Goal: Information Seeking & Learning: Find contact information

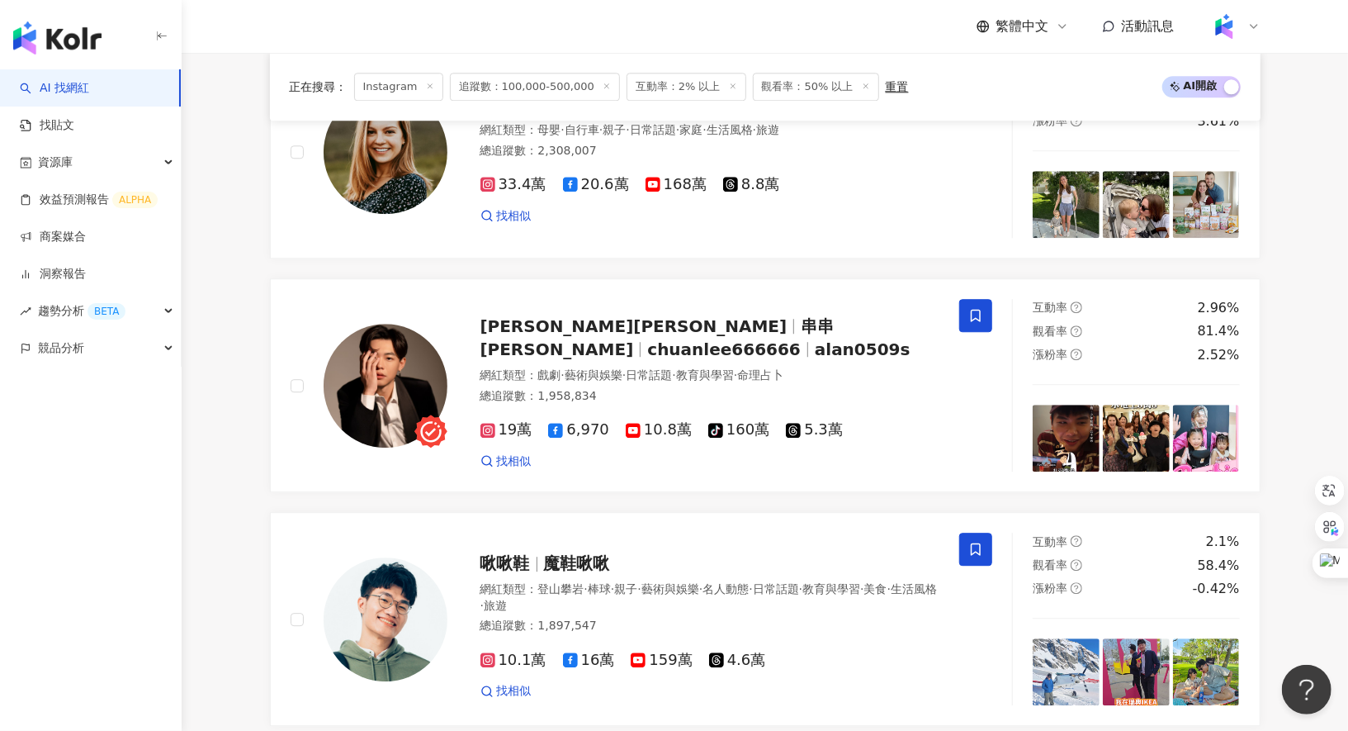
scroll to position [2849, 0]
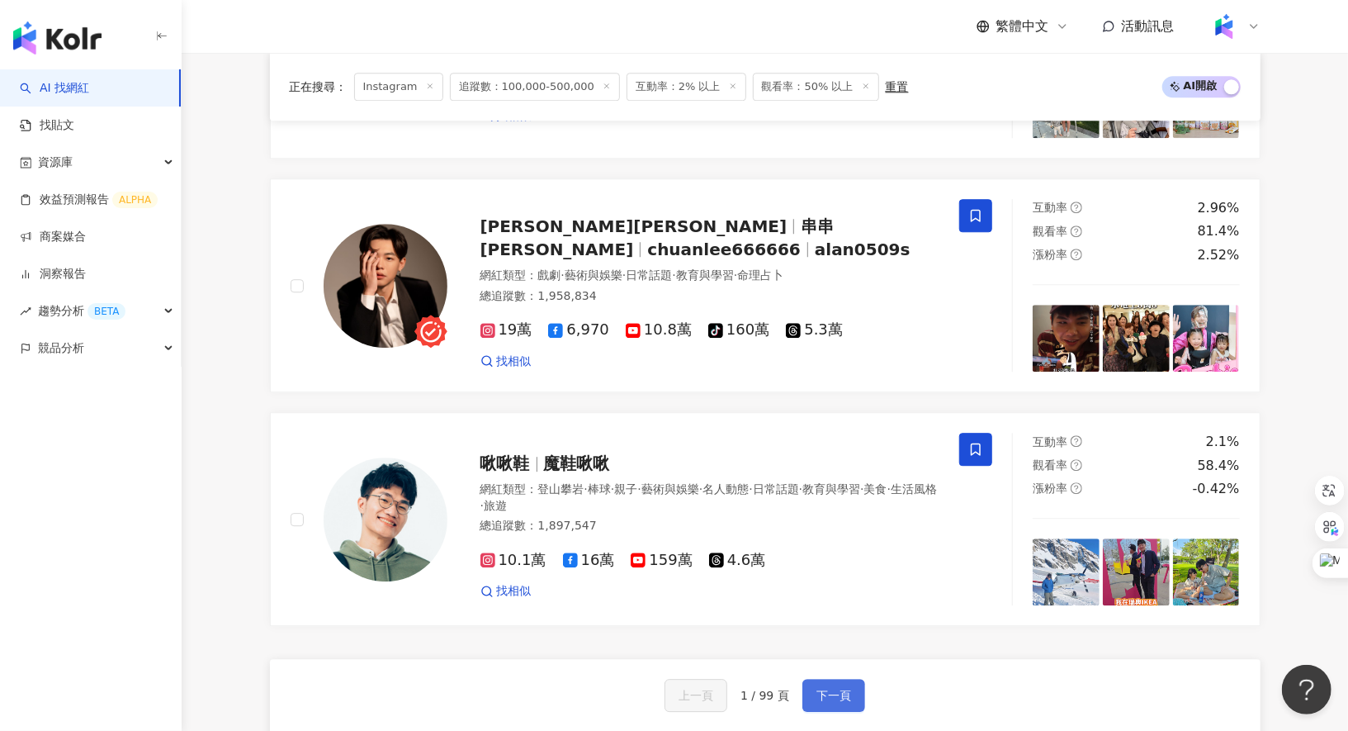
click at [836, 679] on button "下一頁" at bounding box center [834, 695] width 63 height 33
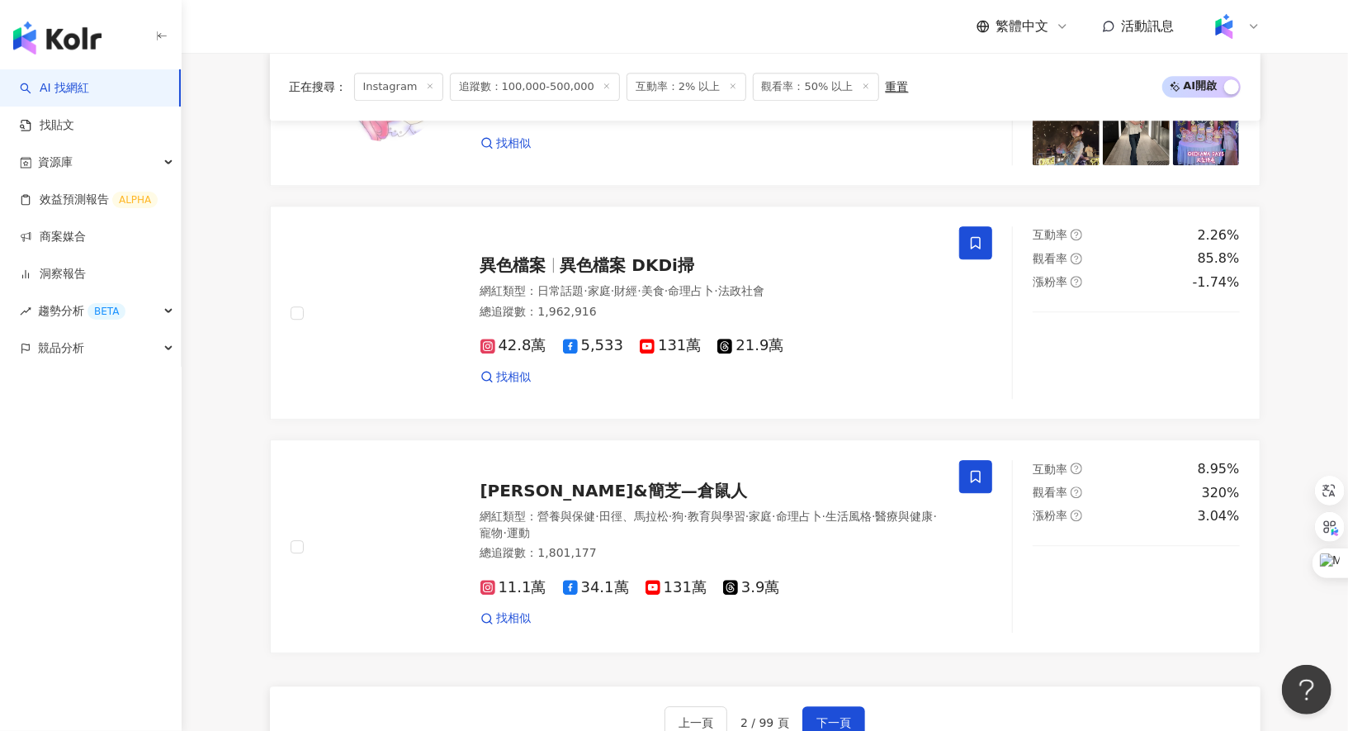
scroll to position [2818, 0]
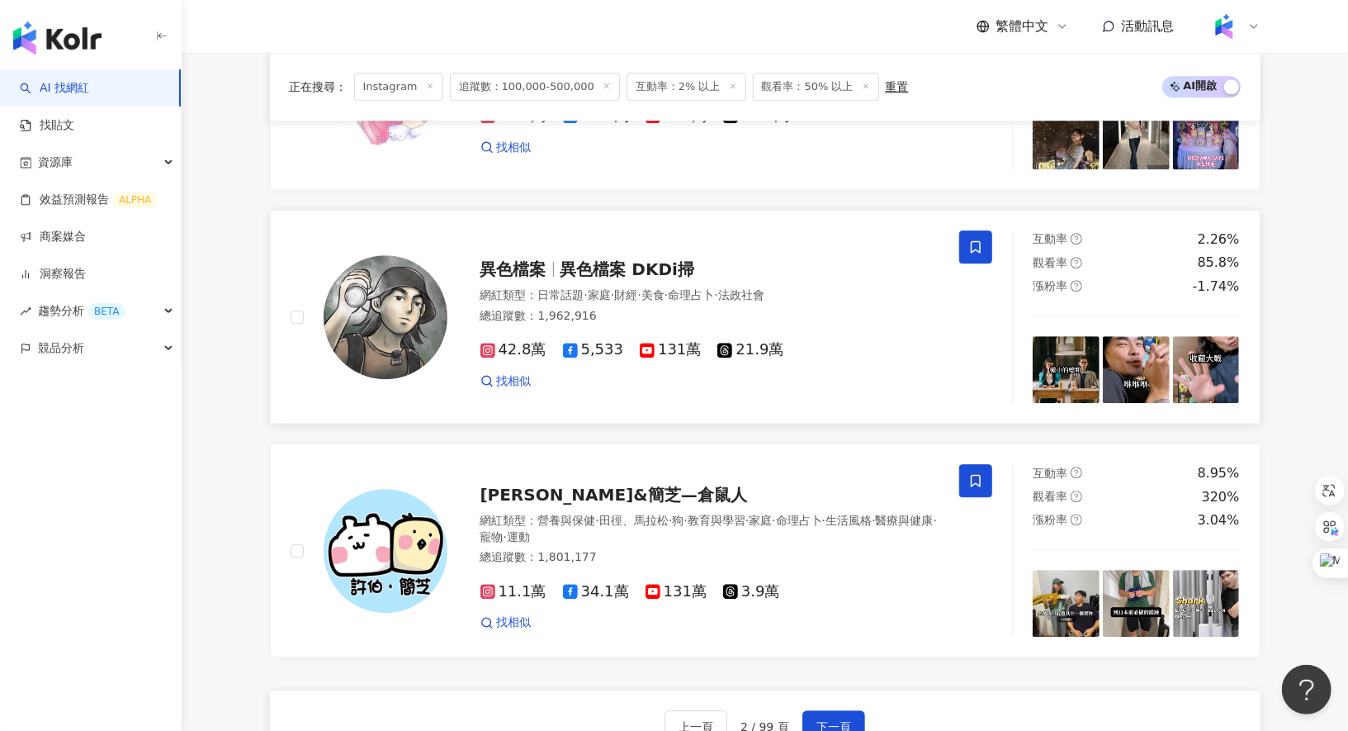
click at [638, 258] on div "異色檔案 異色檔案 DKDi掃" at bounding box center [711, 269] width 460 height 23
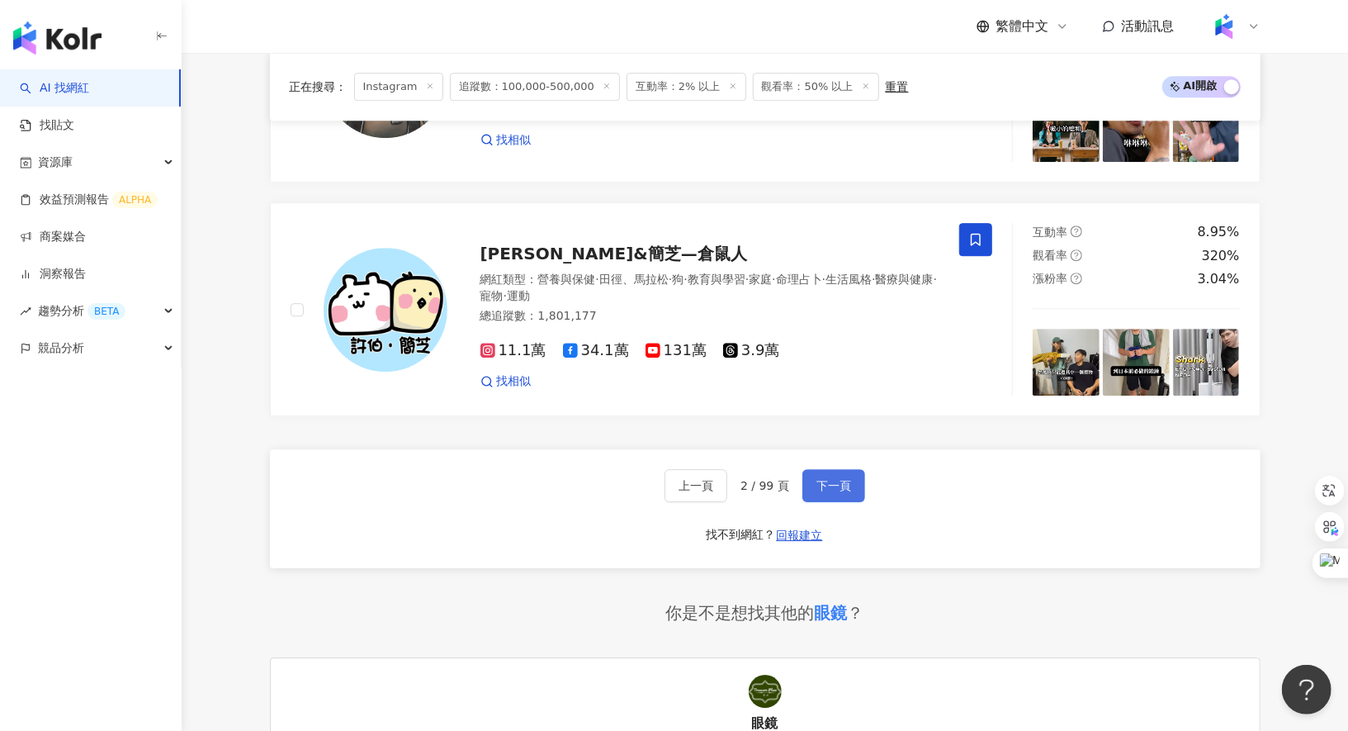
click at [836, 483] on button "下一頁" at bounding box center [834, 485] width 63 height 33
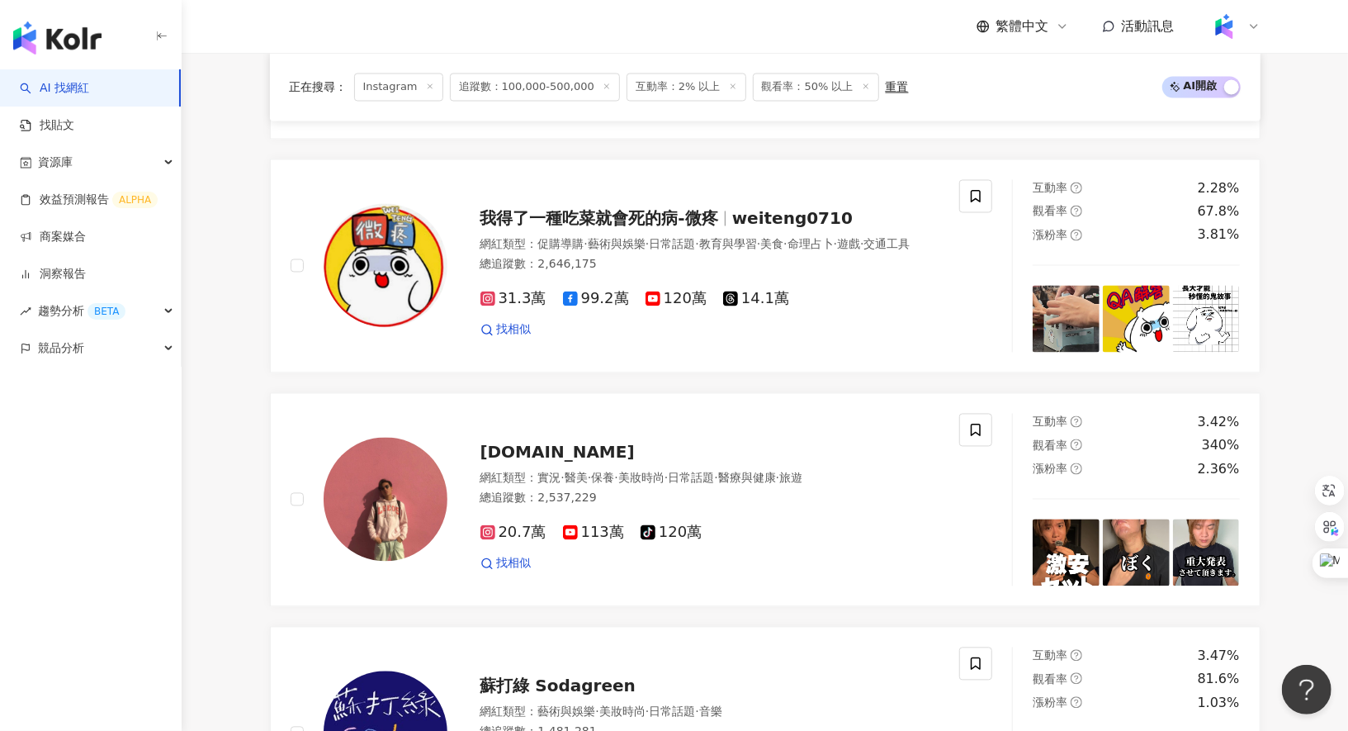
scroll to position [1939, 0]
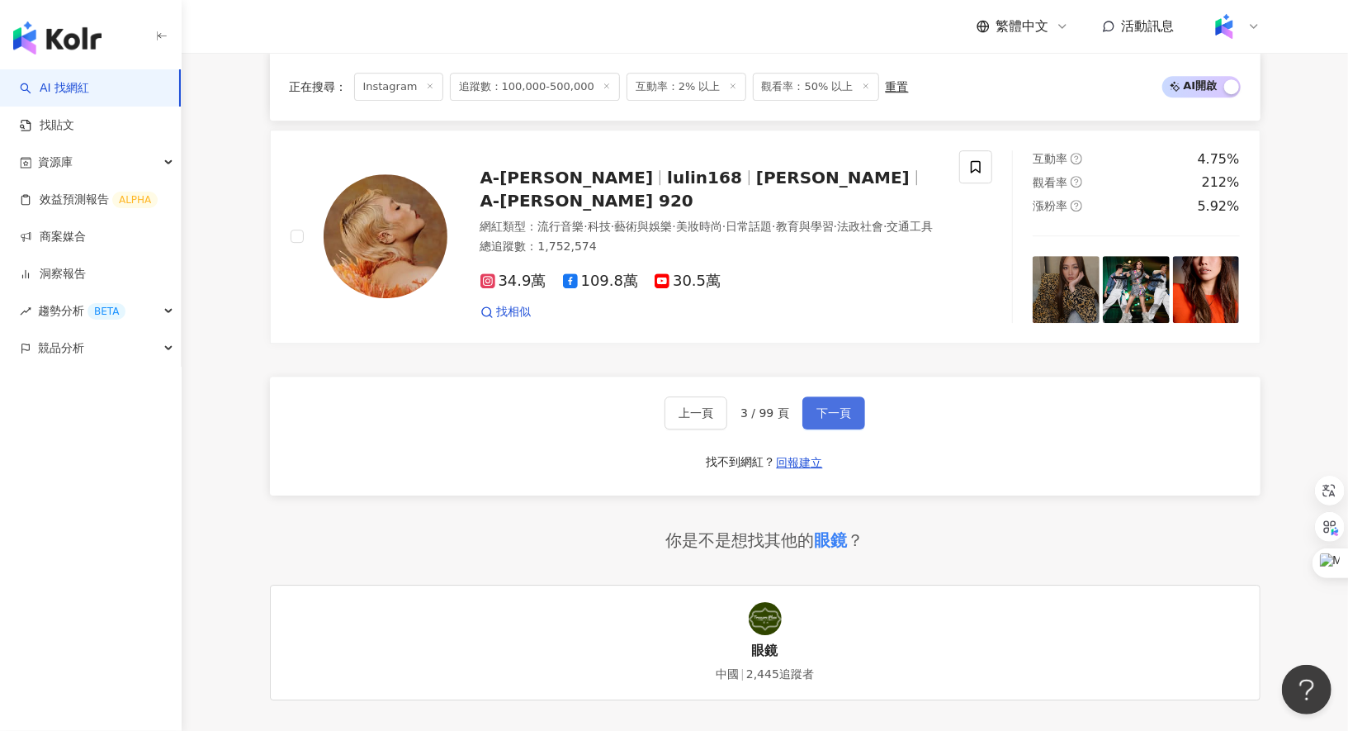
click at [836, 400] on button "下一頁" at bounding box center [834, 412] width 63 height 33
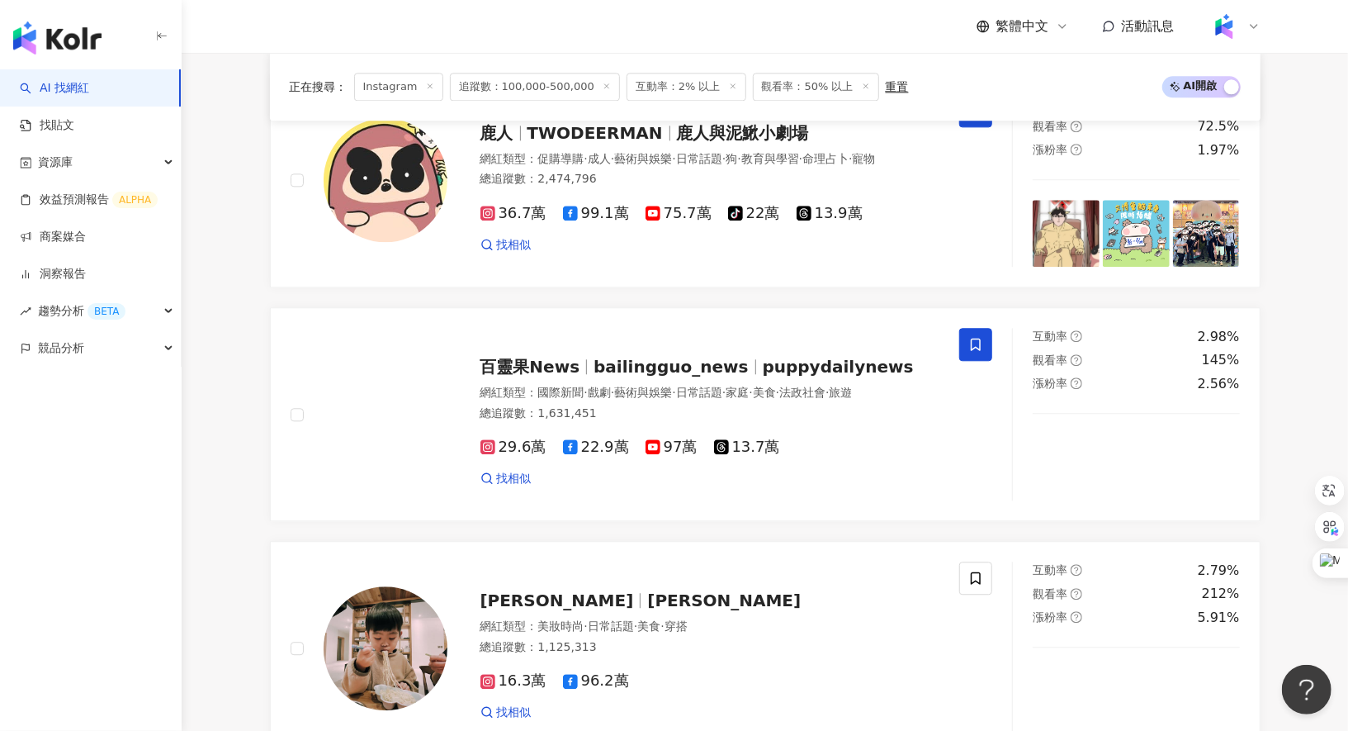
scroll to position [3312, 0]
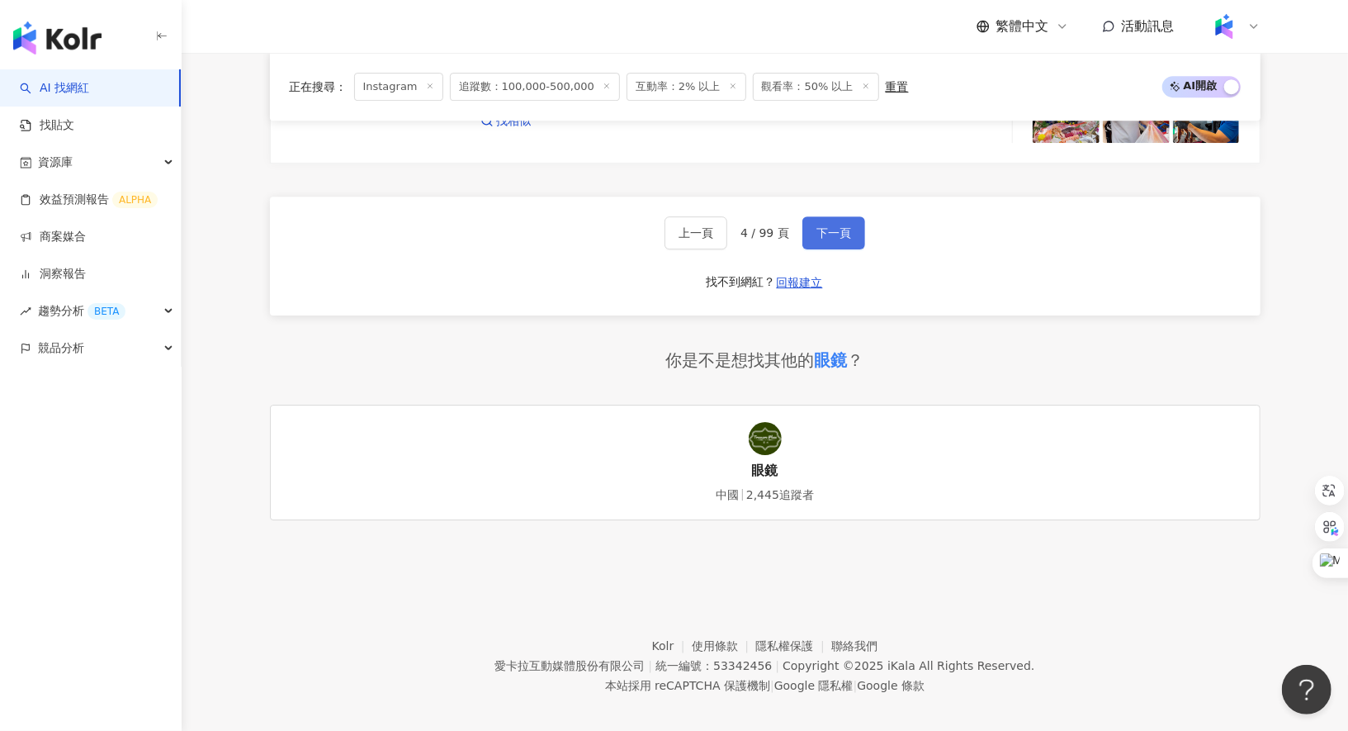
click at [819, 226] on span "下一頁" at bounding box center [834, 232] width 35 height 13
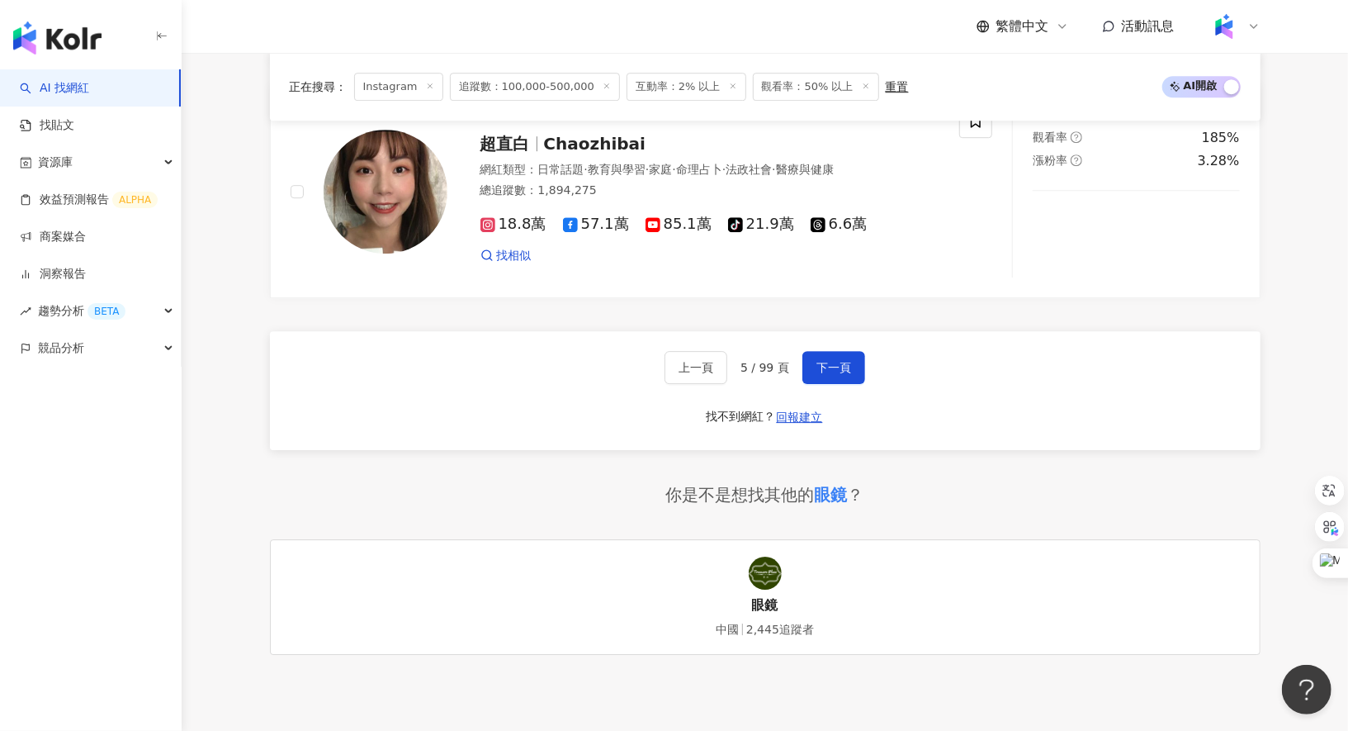
scroll to position [3317, 0]
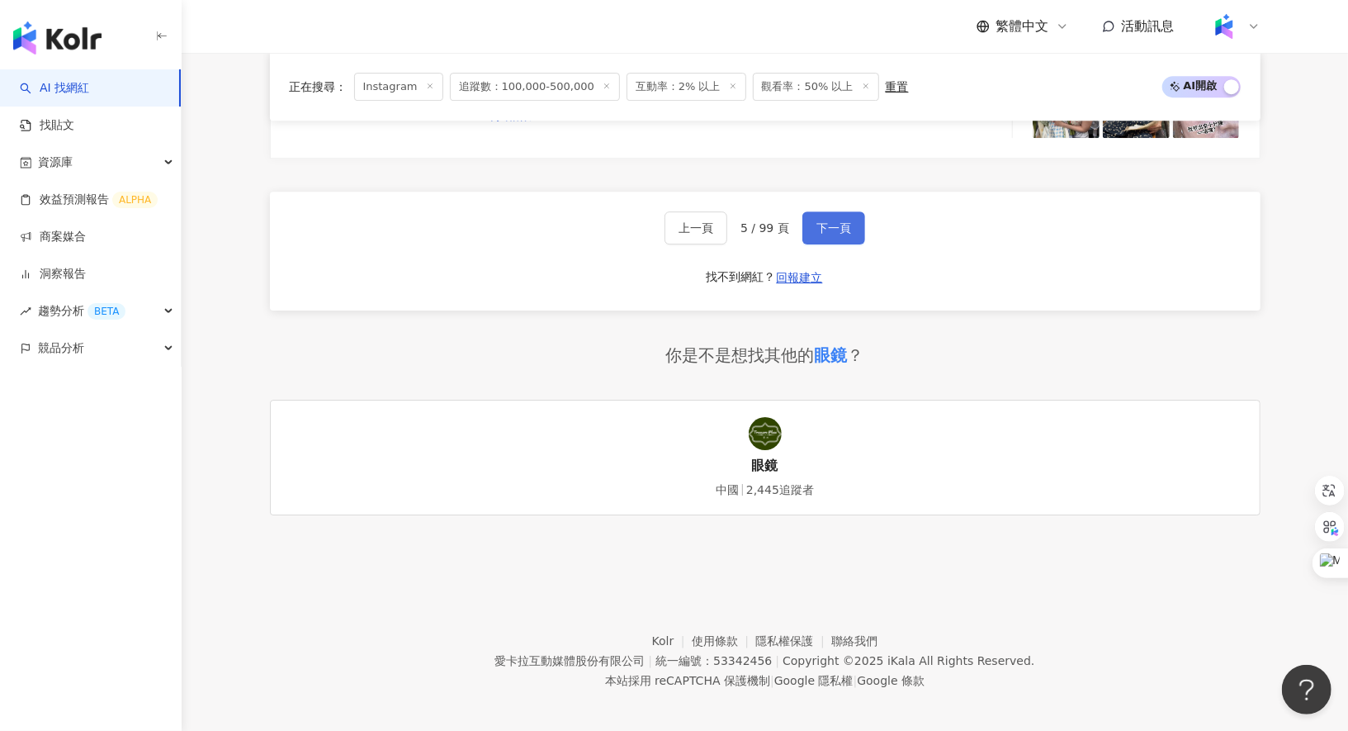
click at [838, 221] on span "下一頁" at bounding box center [834, 227] width 35 height 13
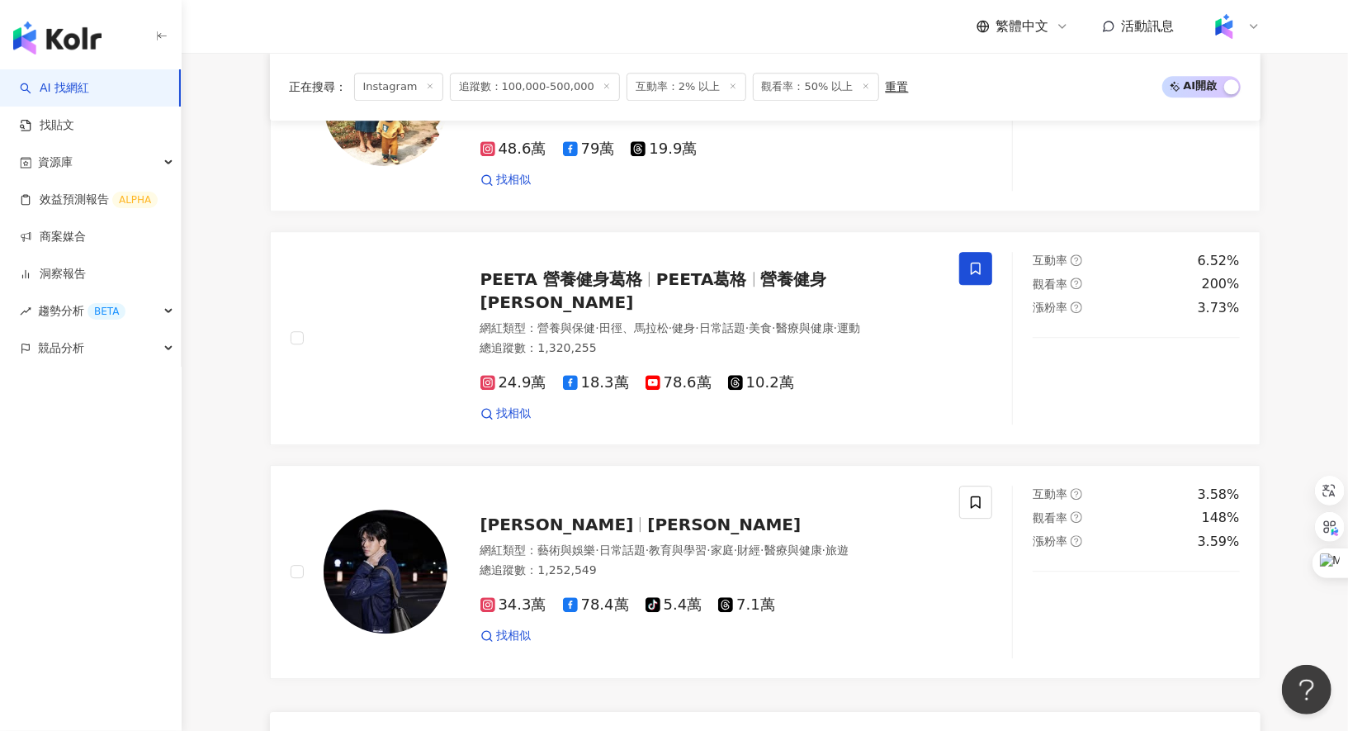
scroll to position [2834, 0]
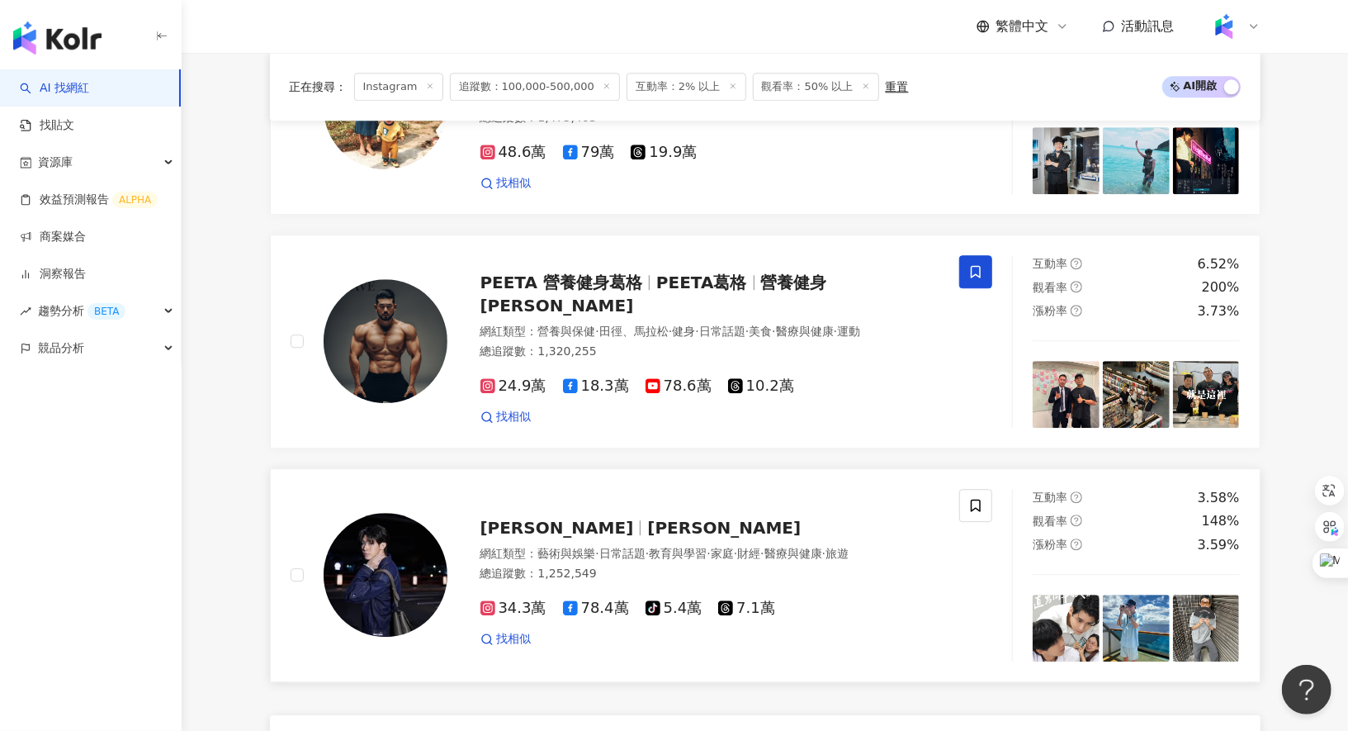
click at [647, 518] on span "Dino Lee" at bounding box center [724, 528] width 154 height 20
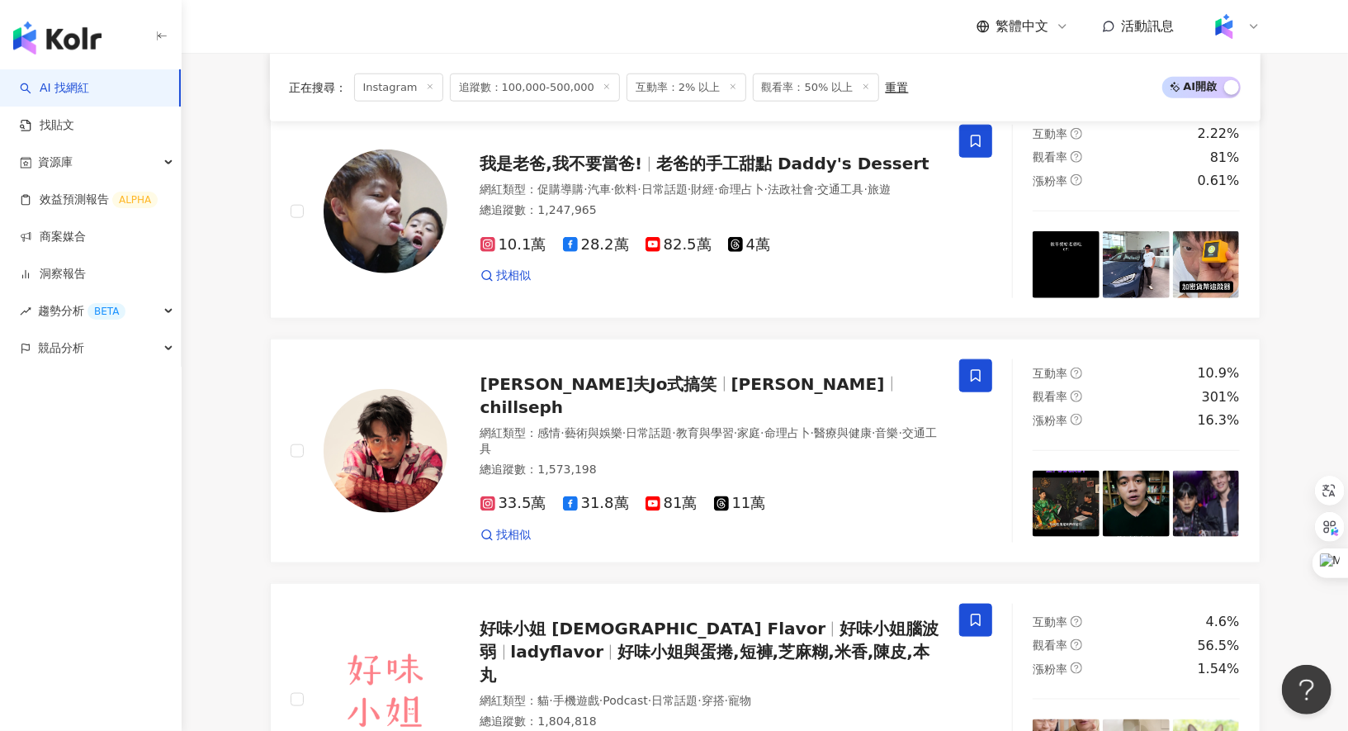
scroll to position [1023, 0]
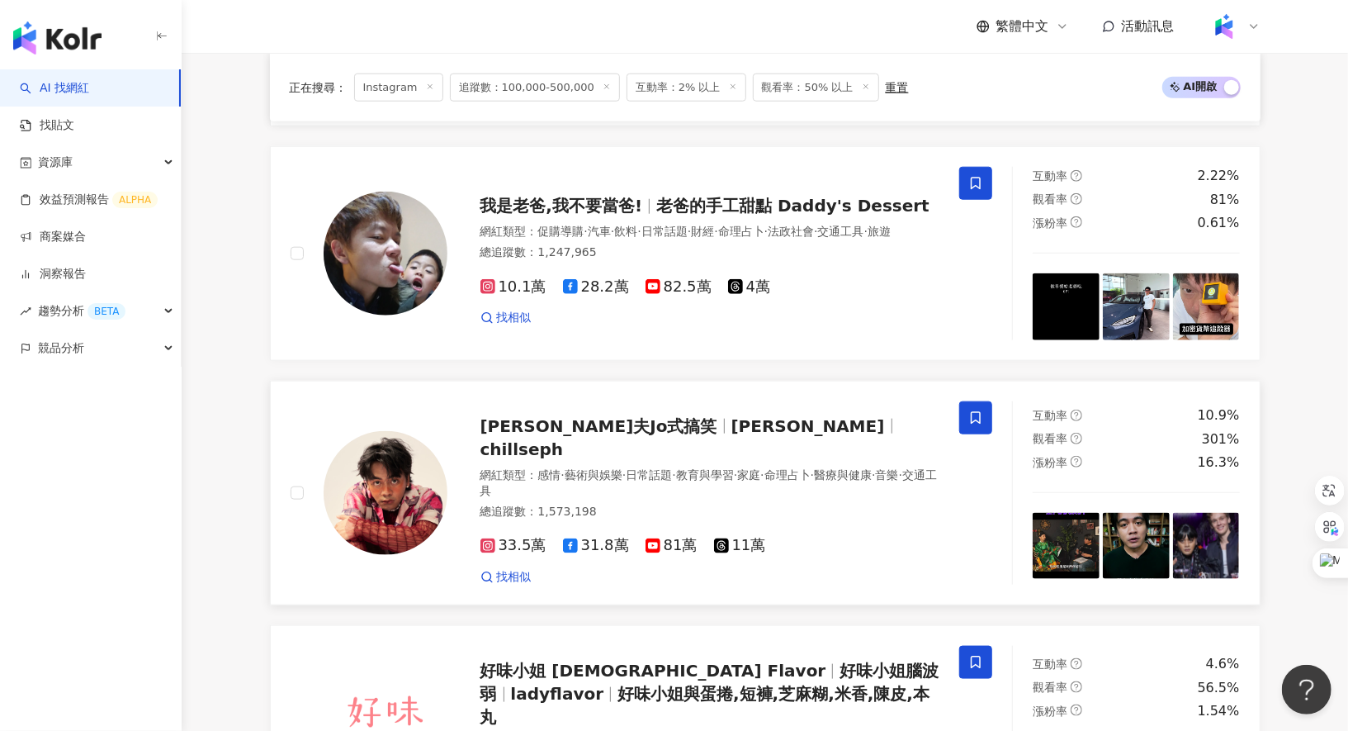
click at [605, 429] on span "喬瑟夫Jo式搞笑" at bounding box center [606, 426] width 251 height 20
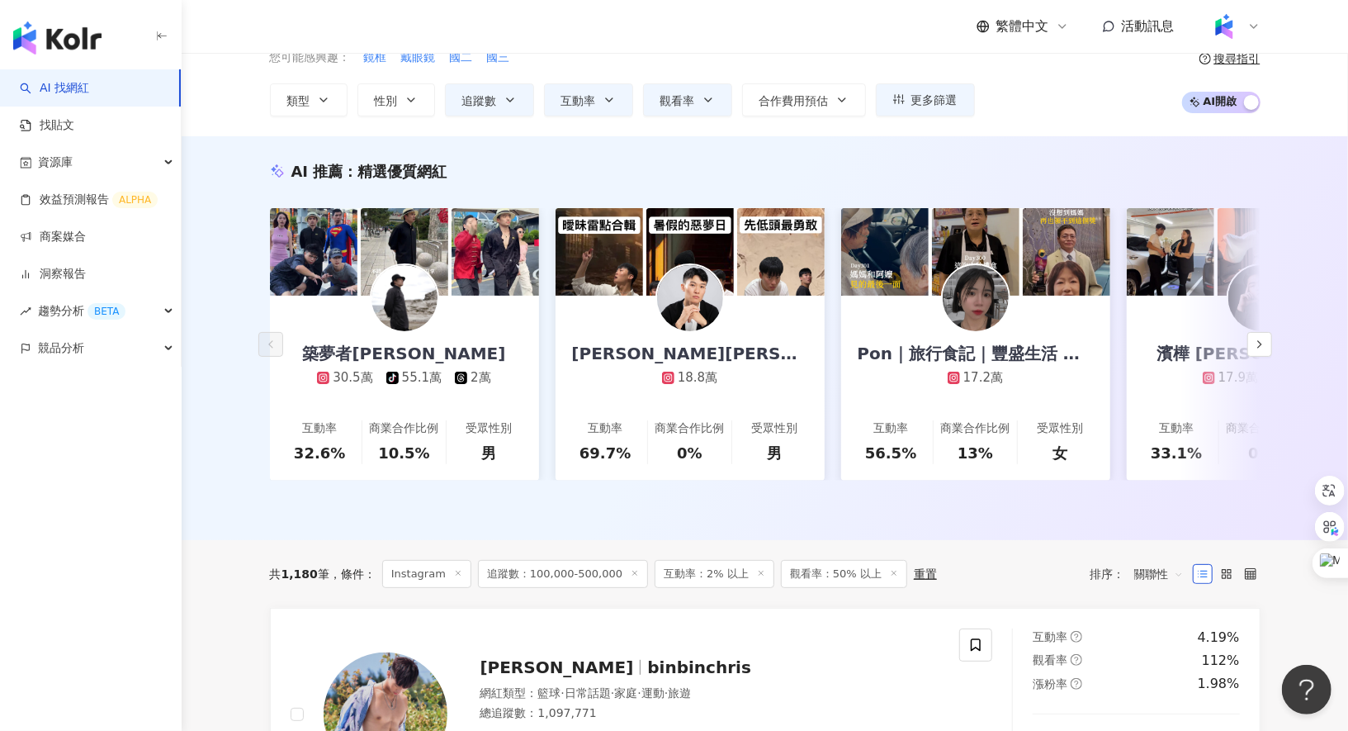
scroll to position [0, 0]
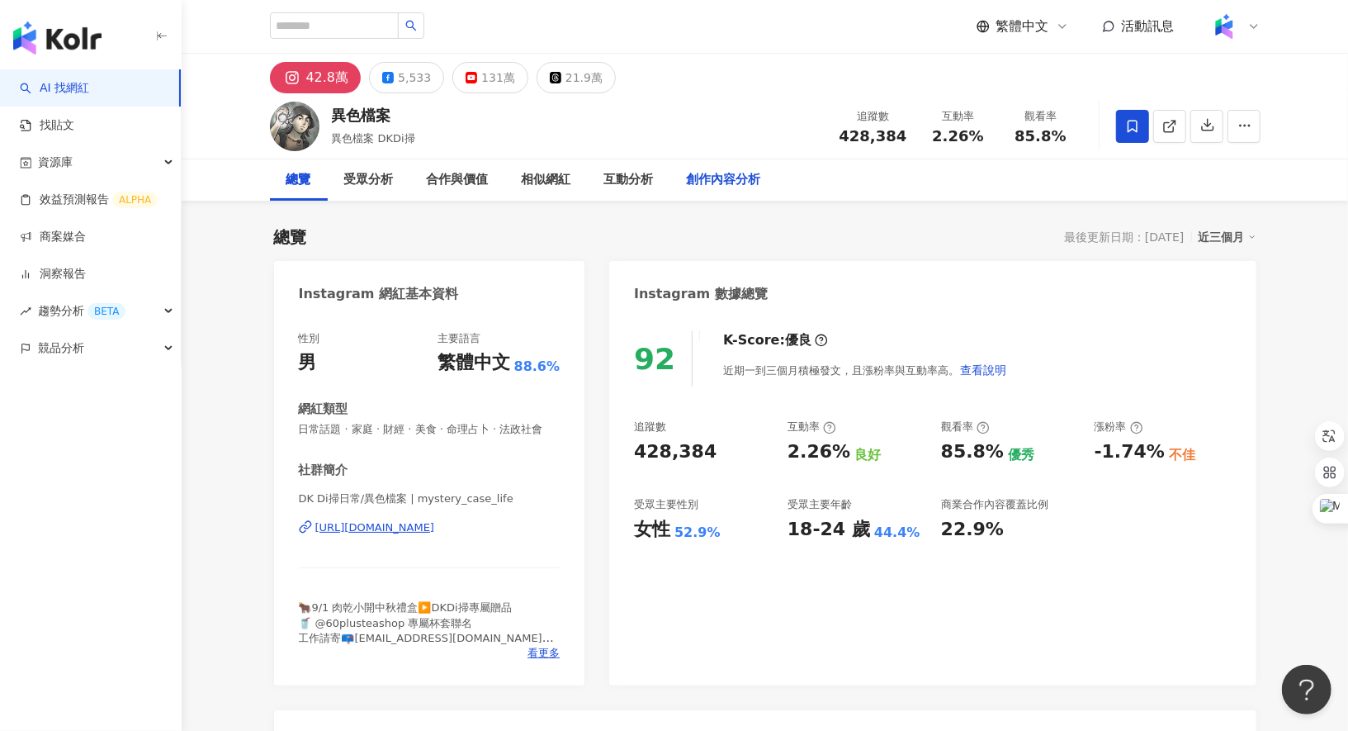
click at [727, 168] on div "創作內容分析" at bounding box center [723, 179] width 107 height 41
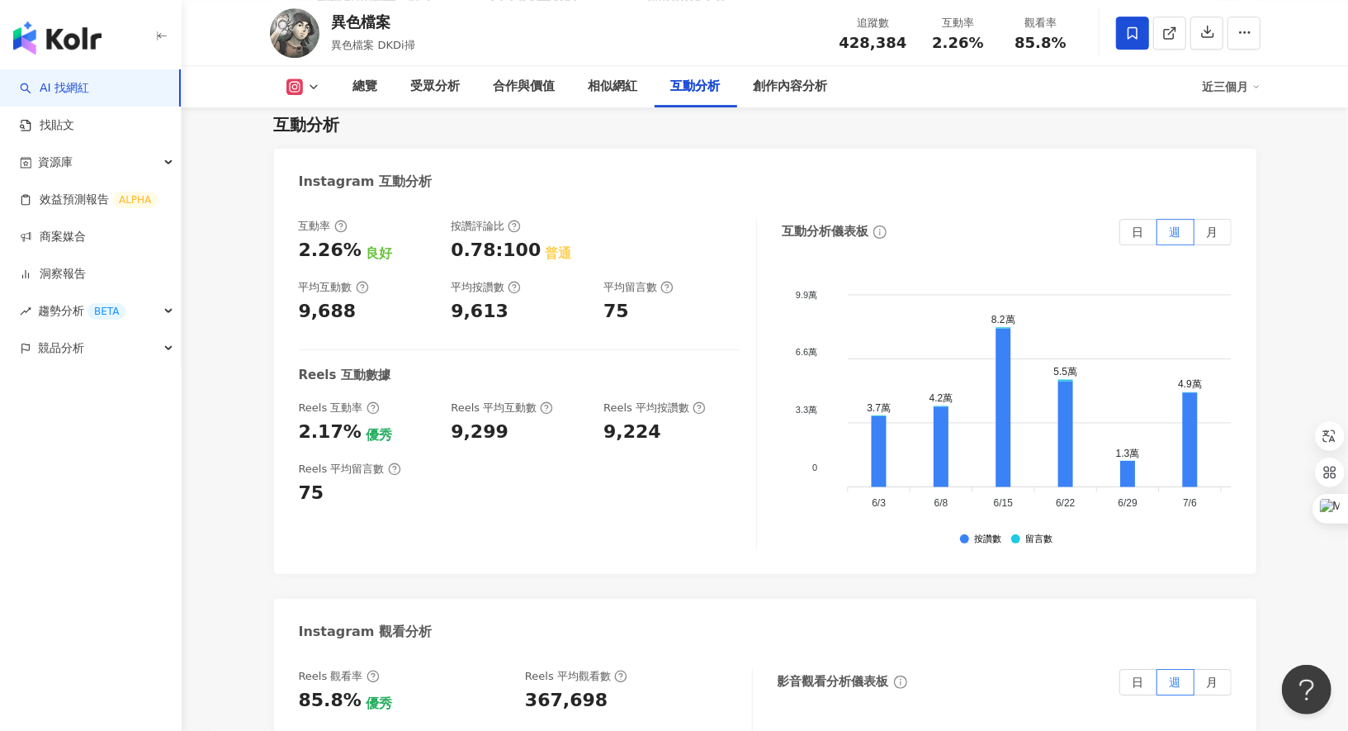
scroll to position [3194, 0]
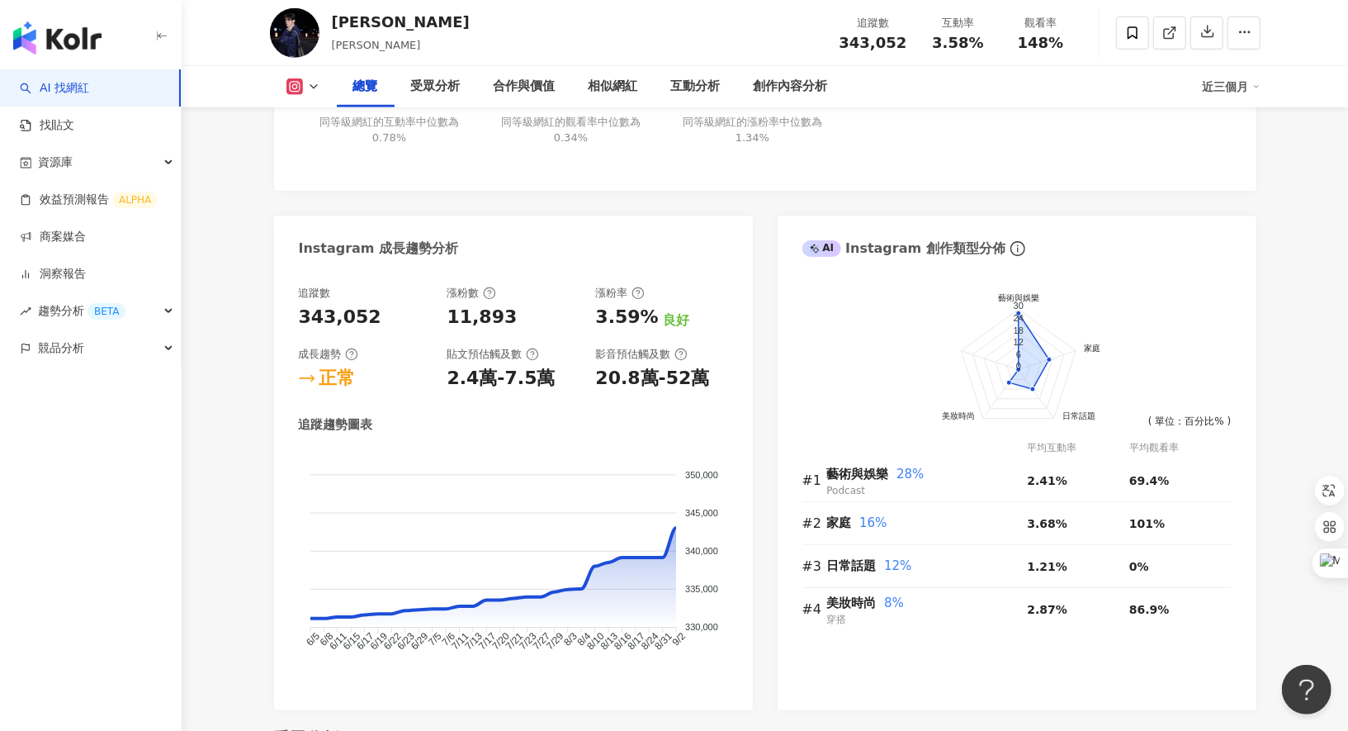
scroll to position [1053, 0]
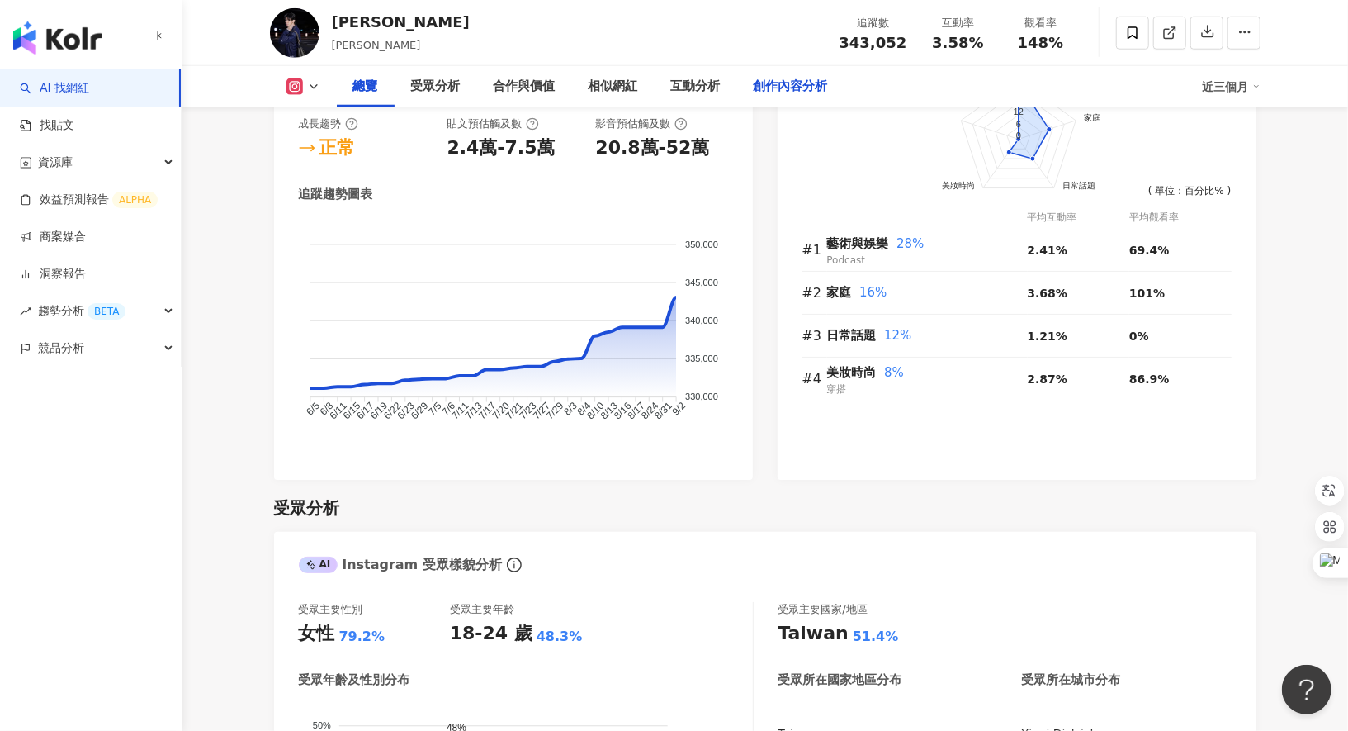
click at [780, 90] on div "創作內容分析" at bounding box center [791, 87] width 74 height 20
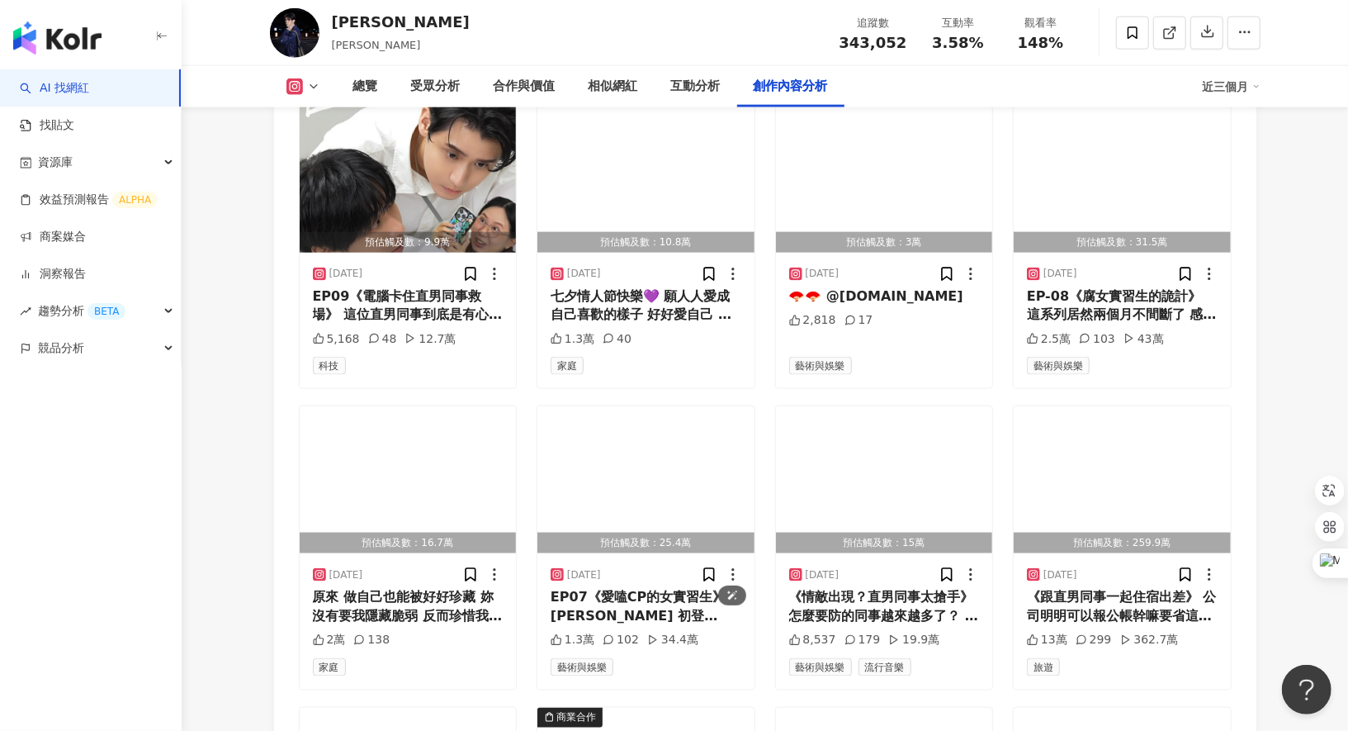
scroll to position [5496, 0]
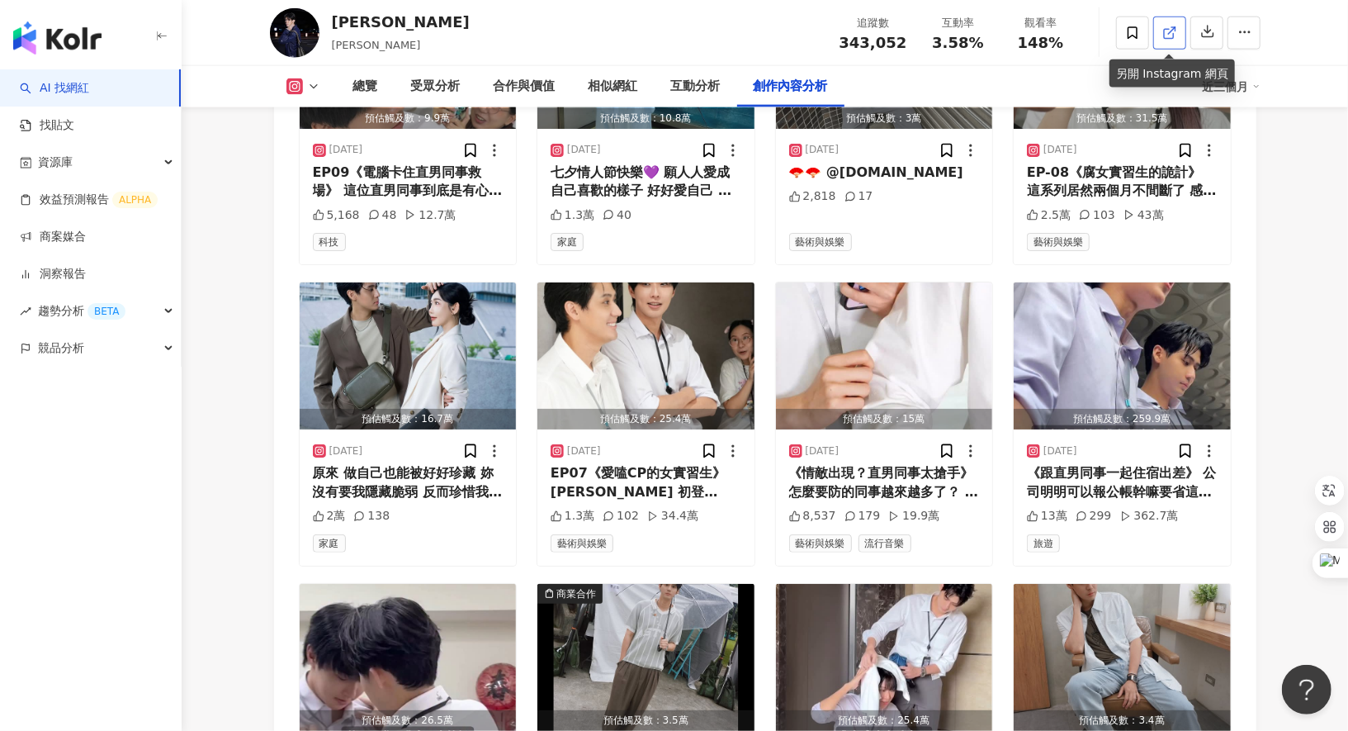
click at [1161, 40] on link at bounding box center [1169, 33] width 33 height 33
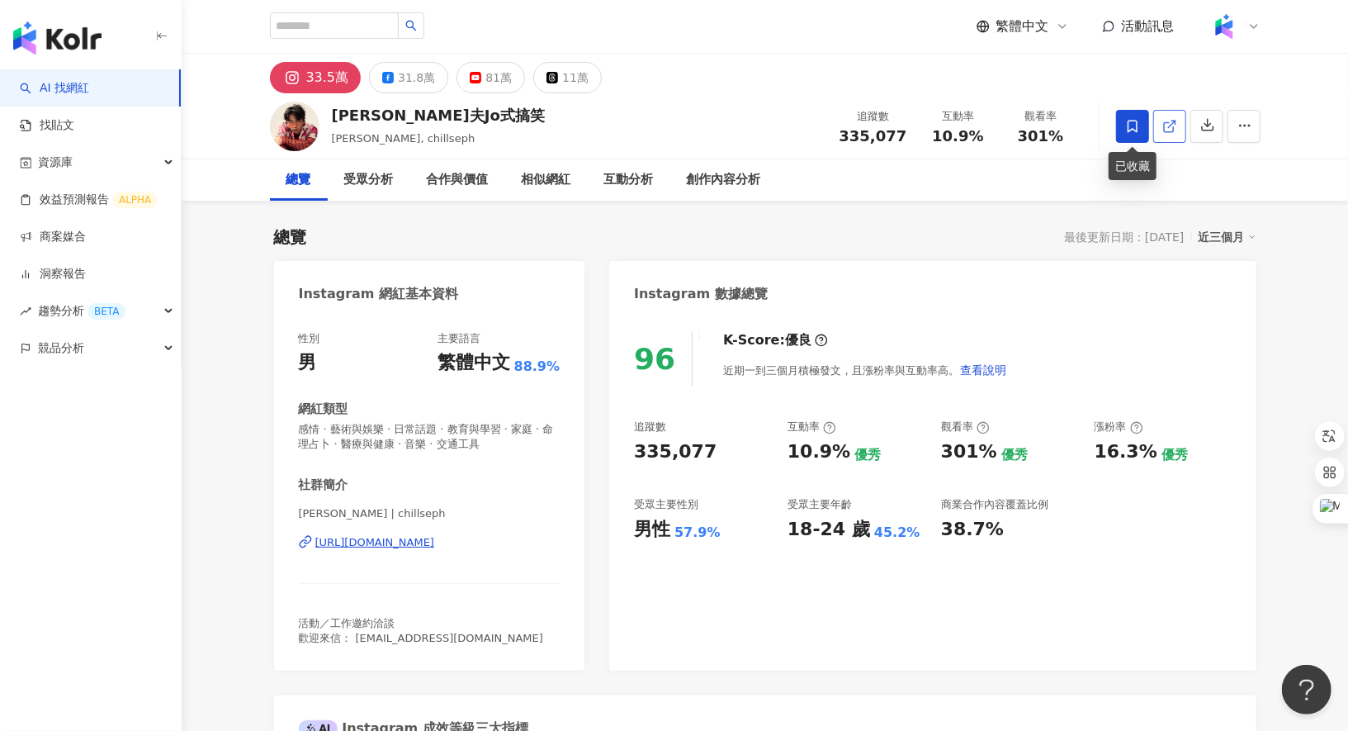
click at [1181, 131] on link at bounding box center [1169, 126] width 33 height 33
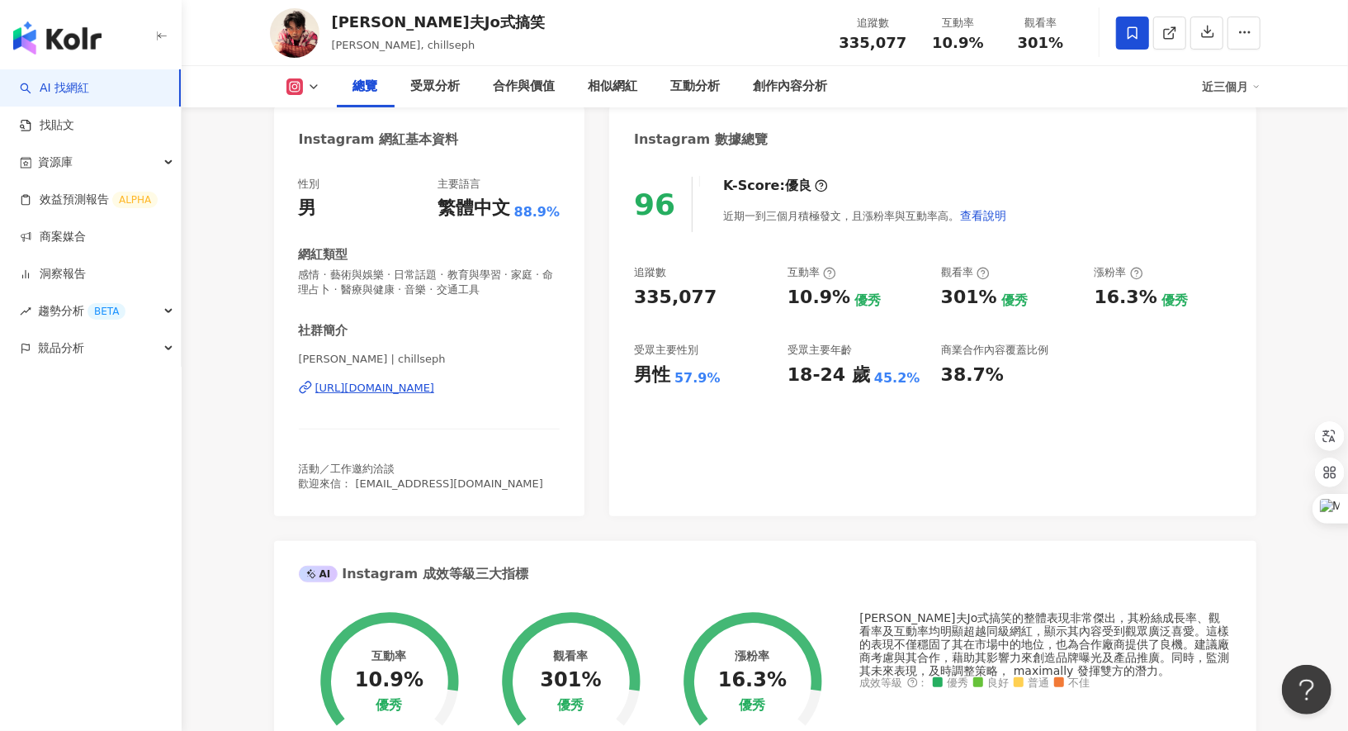
scroll to position [46, 0]
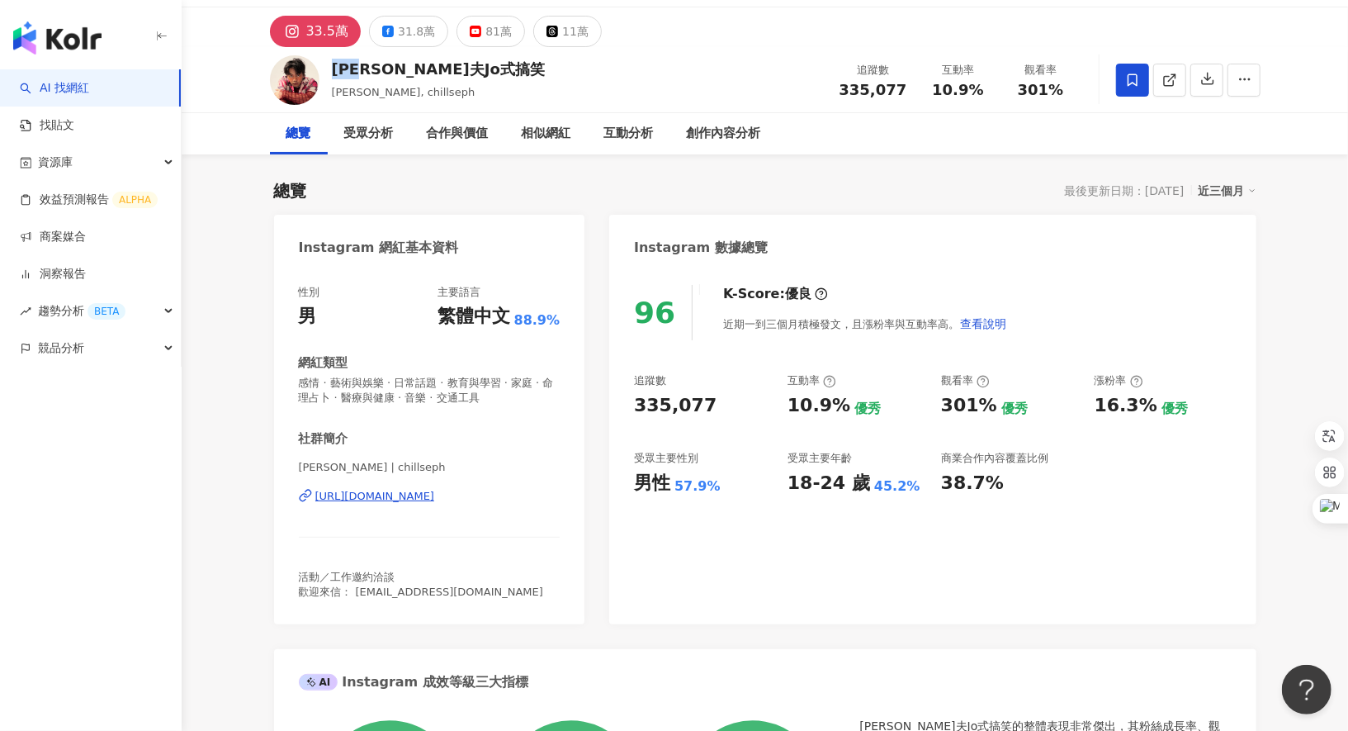
drag, startPoint x: 334, startPoint y: 66, endPoint x: 375, endPoint y: 68, distance: 41.3
click at [375, 68] on div "喬瑟夫Jo式搞笑" at bounding box center [438, 69] width 213 height 21
copy div "喬瑟夫"
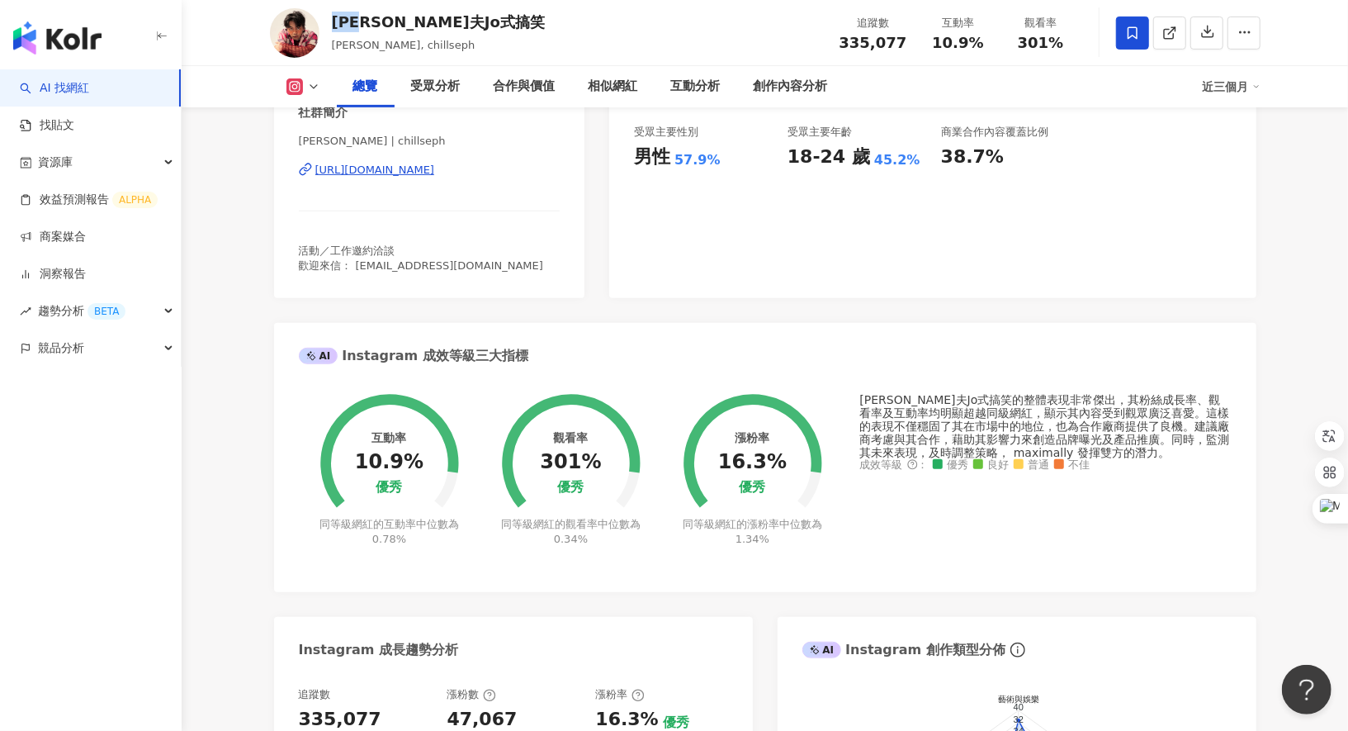
scroll to position [265, 0]
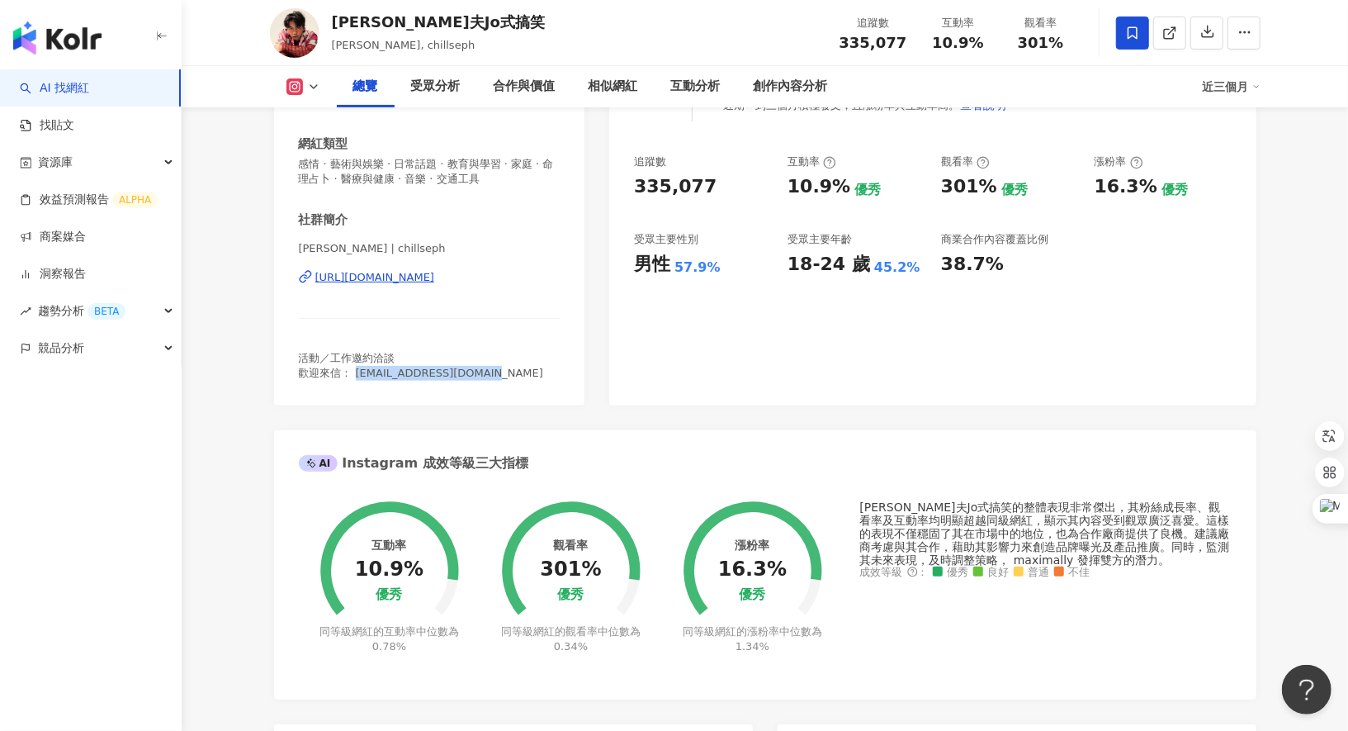
drag, startPoint x: 356, startPoint y: 372, endPoint x: 528, endPoint y: 376, distance: 171.8
click at [528, 376] on div "活動／工作邀約洽談 歡迎來信： business@strnetwork.cc" at bounding box center [430, 366] width 262 height 30
copy span "business@strnetwork.cc"
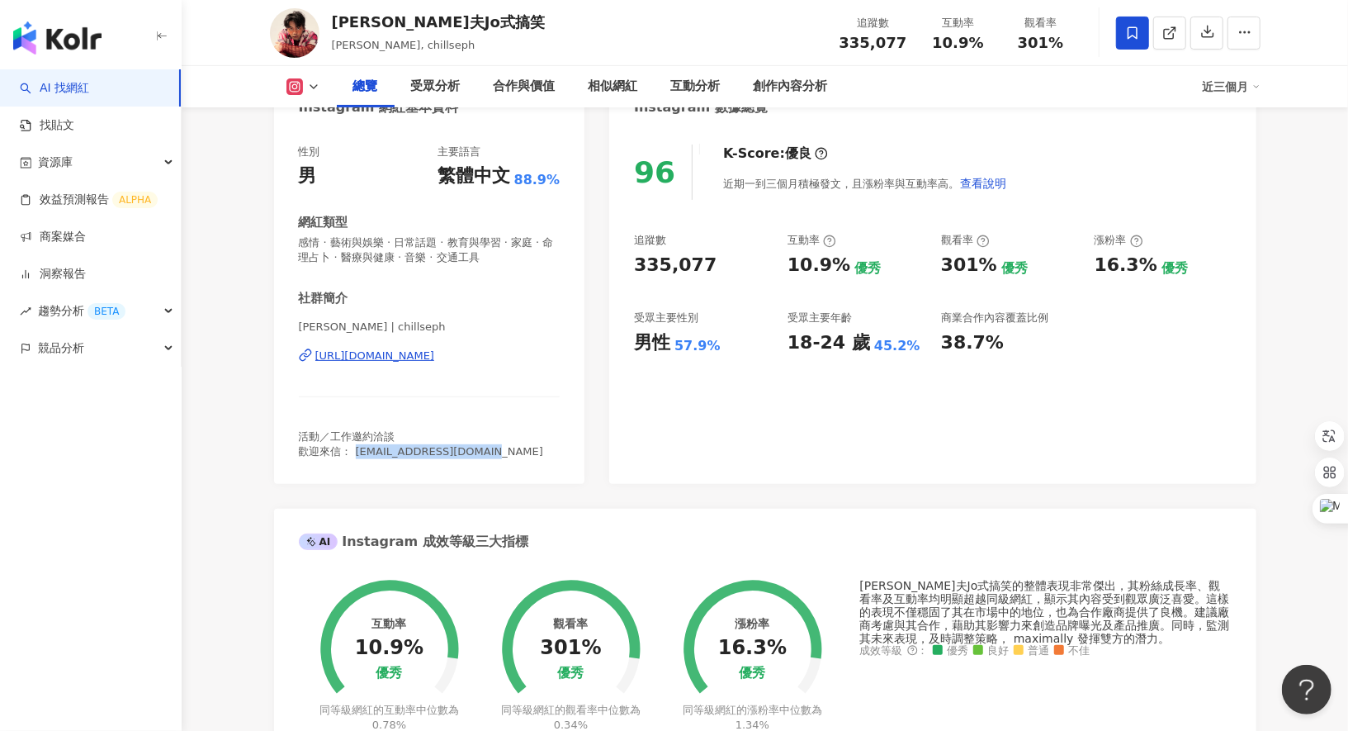
scroll to position [163, 0]
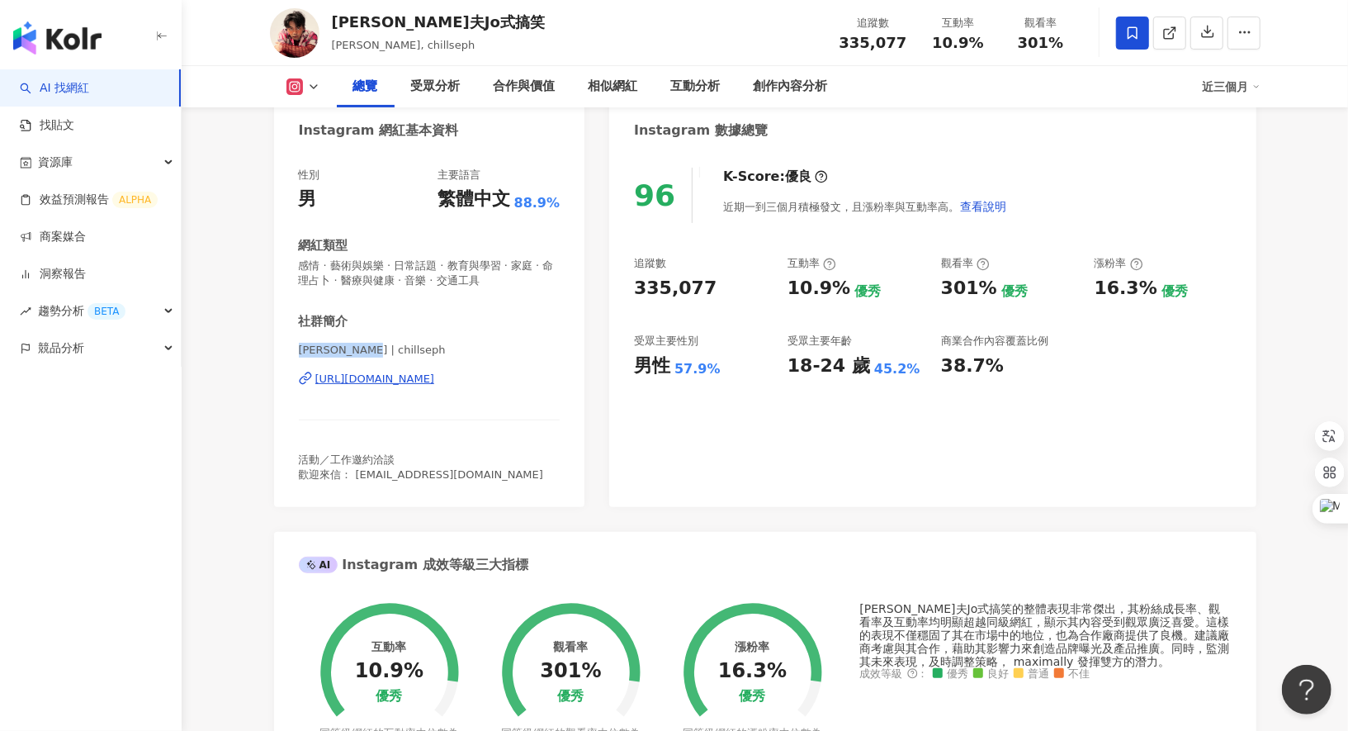
drag, startPoint x: 301, startPoint y: 350, endPoint x: 376, endPoint y: 353, distance: 74.4
click at [376, 354] on span "喬瑟夫ChillSeph | chillseph" at bounding box center [430, 350] width 262 height 15
copy span "喬瑟夫ChillSeph"
drag, startPoint x: 333, startPoint y: 17, endPoint x: 370, endPoint y: 18, distance: 37.2
click at [370, 18] on div "喬瑟夫Jo式搞笑" at bounding box center [438, 22] width 213 height 21
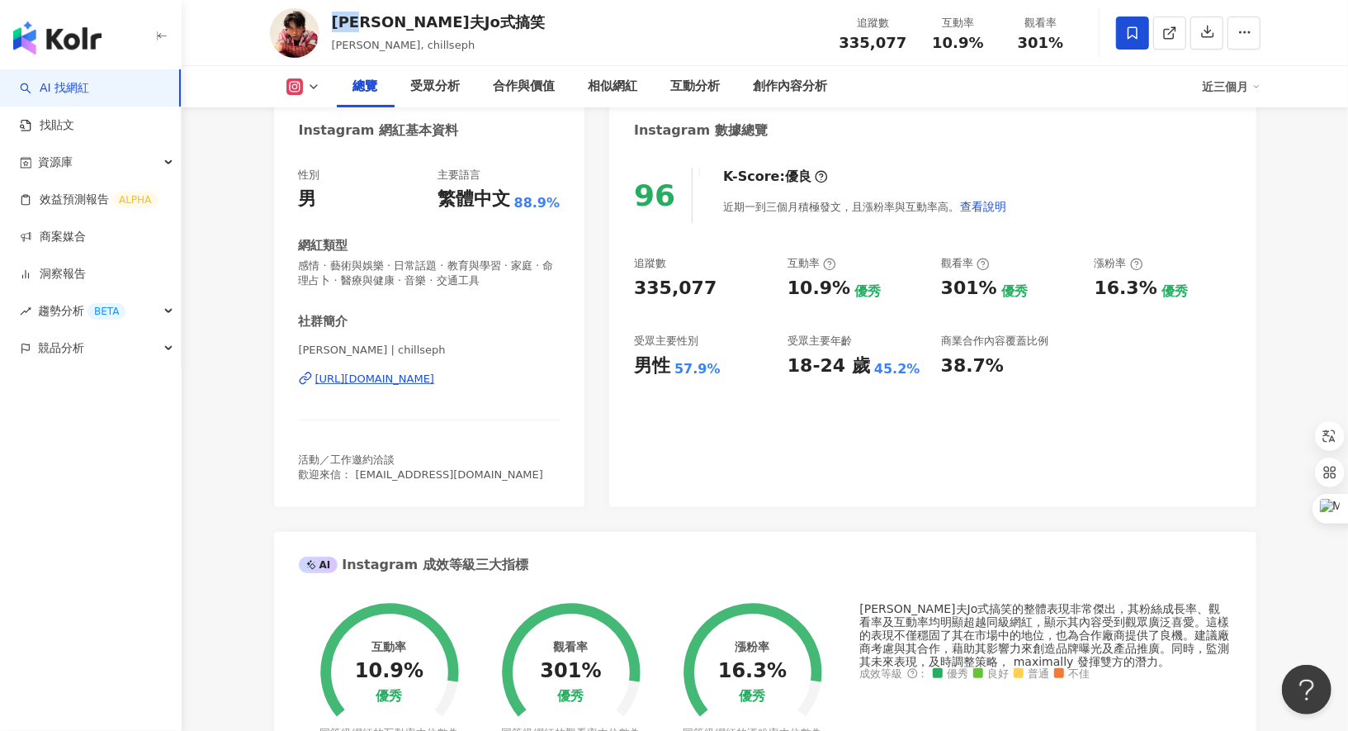
copy div "喬瑟夫"
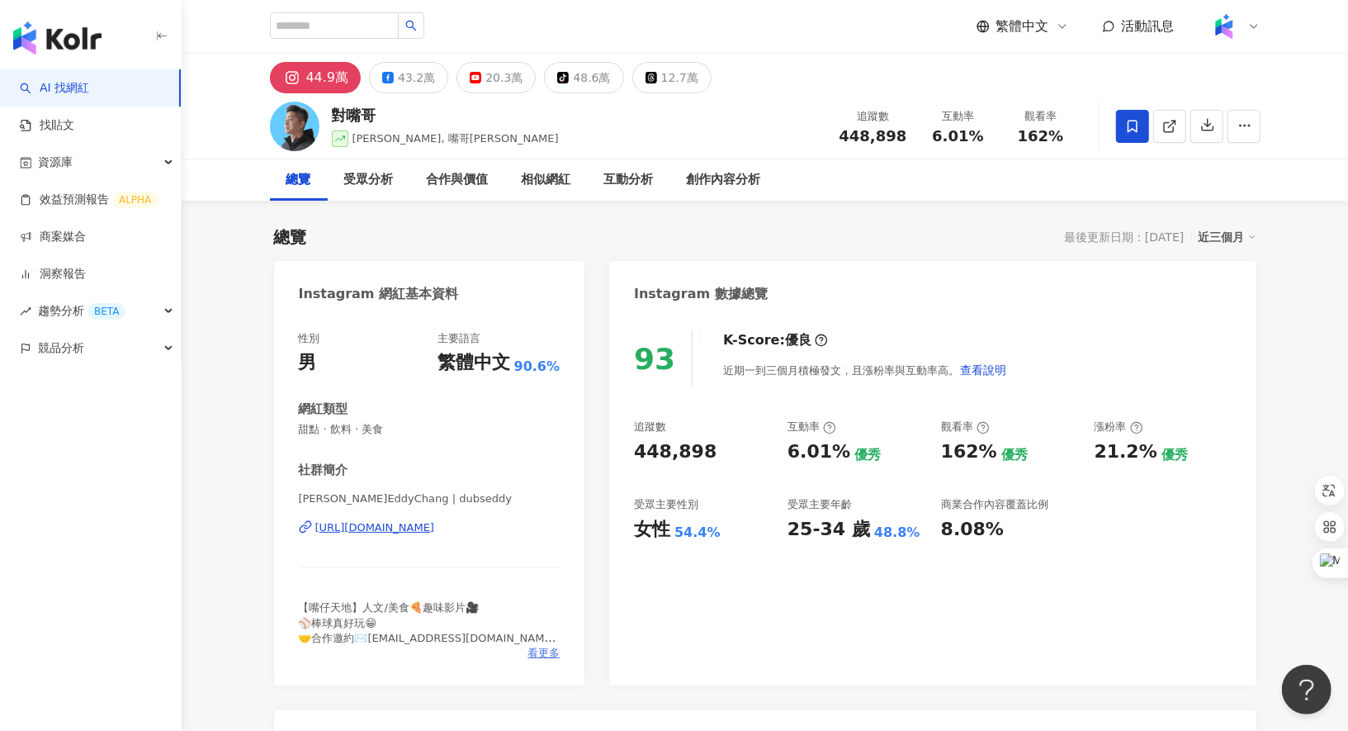
click at [542, 651] on span "看更多" at bounding box center [544, 653] width 32 height 15
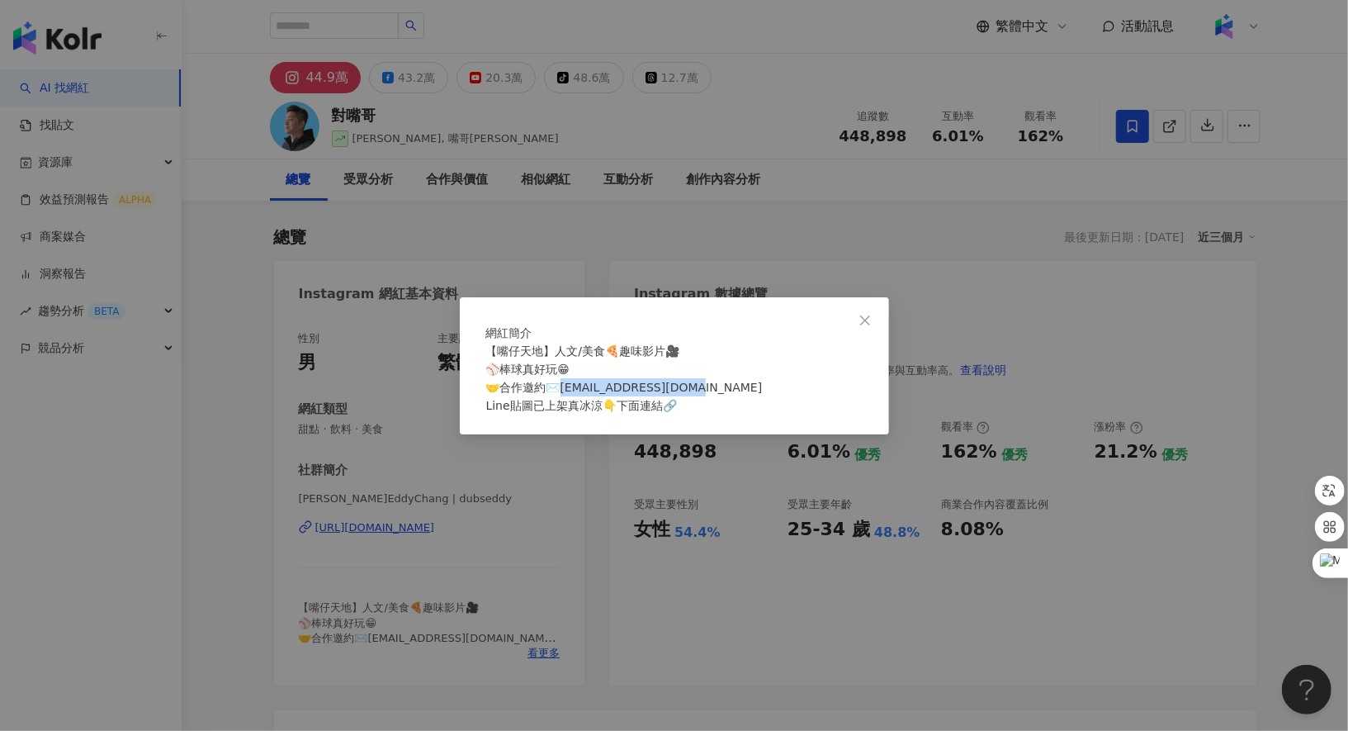
drag, startPoint x: 562, startPoint y: 395, endPoint x: 691, endPoint y: 398, distance: 128.8
click at [691, 398] on div "【嘴仔天地】人文/美食🍕趣味影片🎥 ⚾️棒球真好玩😁 🤝合作邀約✉️[EMAIL_ADDRESS][DOMAIN_NAME] Line貼圖已上架真冰涼👇下面連…" at bounding box center [674, 378] width 376 height 73
copy span "[EMAIL_ADDRESS][DOMAIN_NAME] [PERSON_NAME]"
click at [750, 191] on div "網紅簡介 【嘴仔天地】人文/美食🍕趣味影片🎥 ⚾️棒球真好玩😁 🤝合作邀約✉️eddylaboyz@gmail.com Line貼圖已上架真冰涼👇下面連結🔗" at bounding box center [674, 365] width 1348 height 731
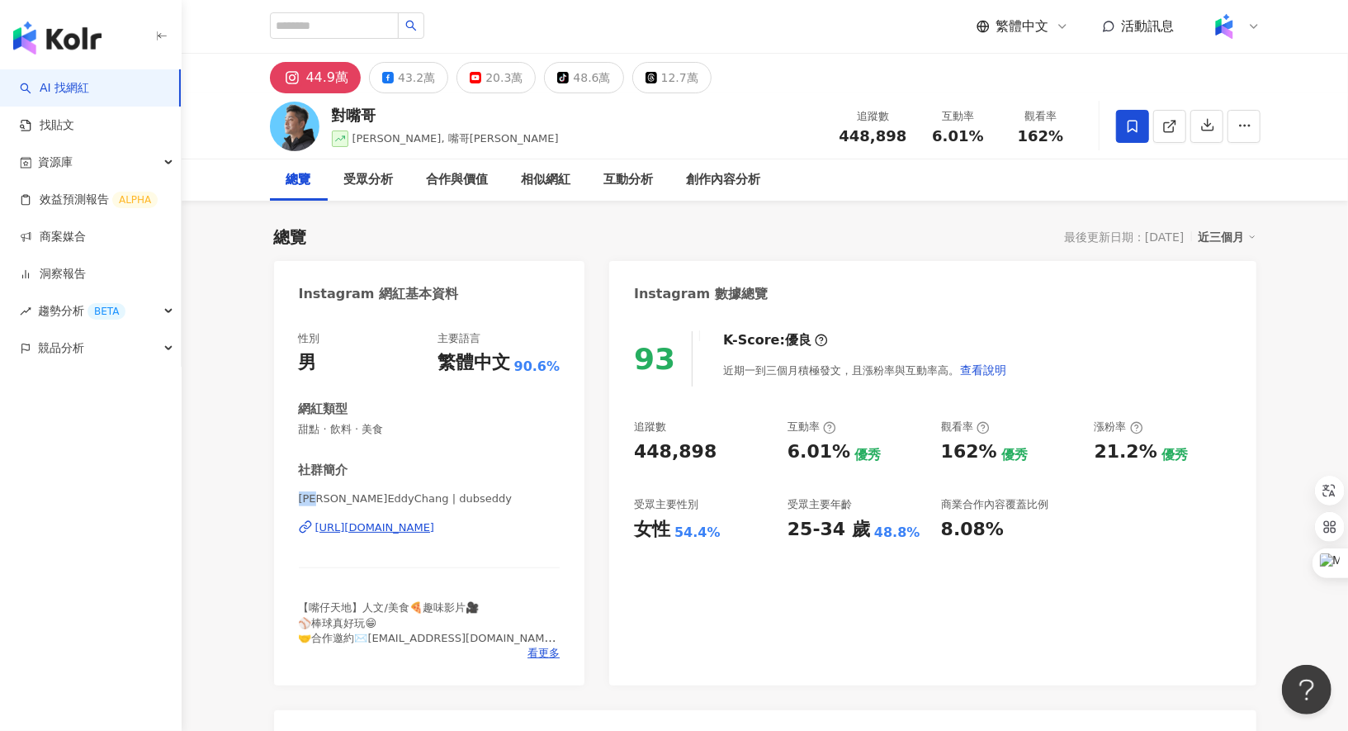
drag, startPoint x: 303, startPoint y: 500, endPoint x: 322, endPoint y: 500, distance: 19.0
click at [322, 500] on span "張譯 EddyChang | dubseddy" at bounding box center [430, 498] width 262 height 15
copy span "張譯"
click at [358, 111] on div "對嘴哥" at bounding box center [445, 115] width 227 height 21
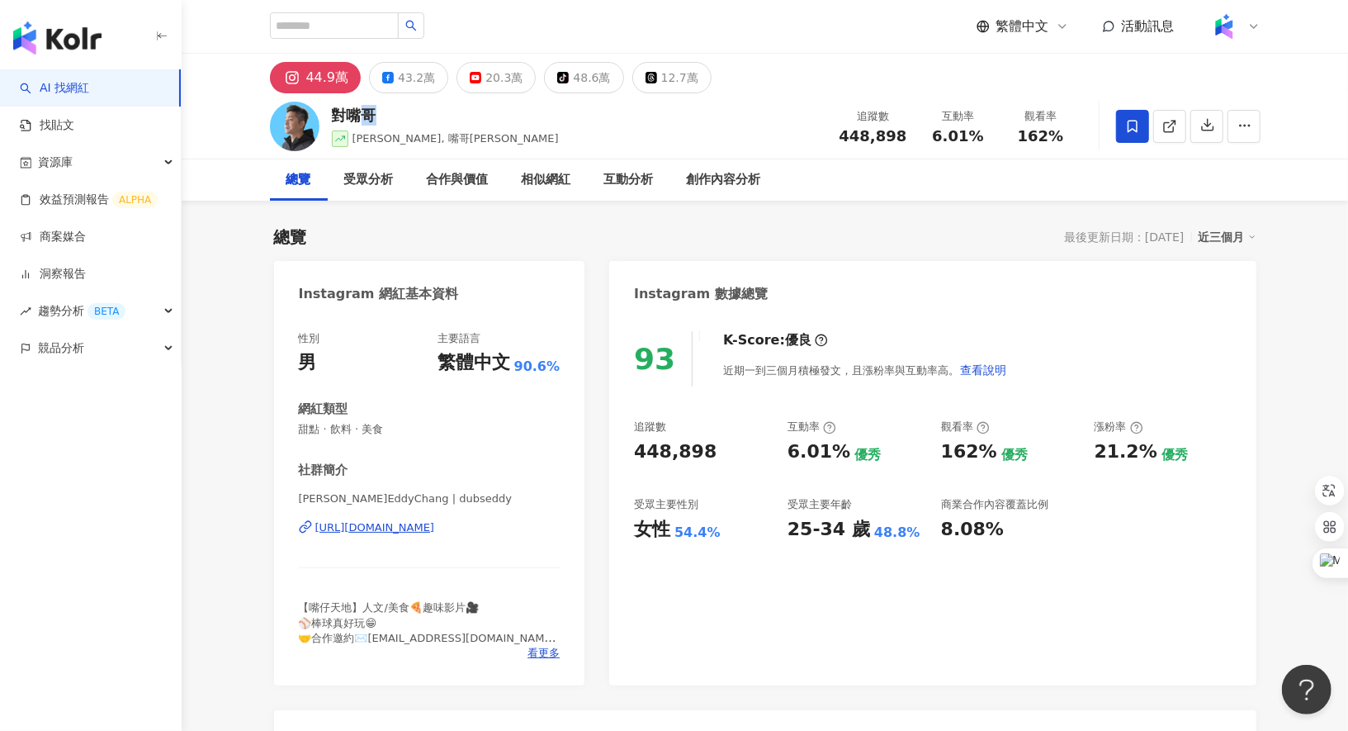
click at [358, 111] on div "對嘴哥" at bounding box center [445, 115] width 227 height 21
drag, startPoint x: 302, startPoint y: 500, endPoint x: 320, endPoint y: 500, distance: 18.2
click at [320, 500] on span "張譯 EddyChang | dubseddy" at bounding box center [430, 498] width 262 height 15
copy span "張譯"
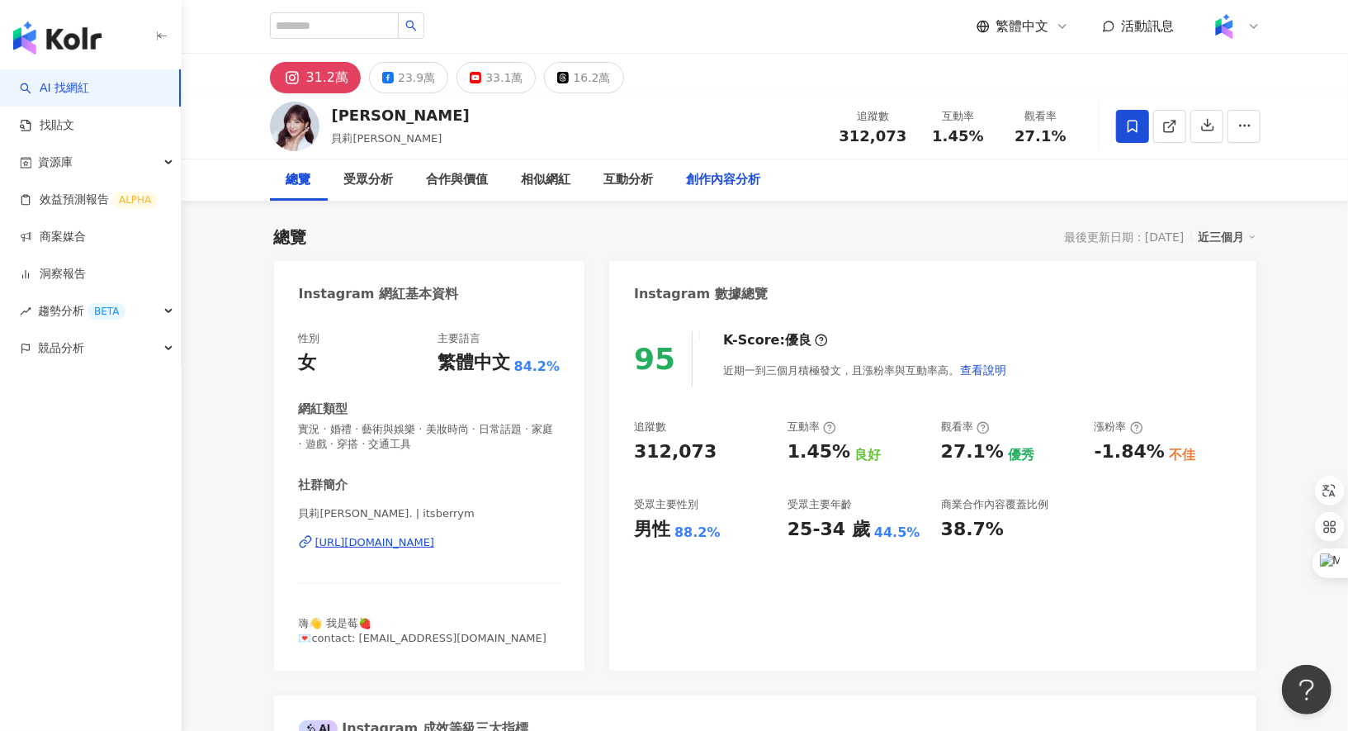
click at [751, 173] on div "創作內容分析" at bounding box center [724, 180] width 74 height 20
drag, startPoint x: 353, startPoint y: 637, endPoint x: 476, endPoint y: 634, distance: 122.2
click at [476, 634] on div "嗨👋 我是莓🍓 💌contact: [EMAIL_ADDRESS][DOMAIN_NAME]" at bounding box center [430, 631] width 262 height 30
copy span "[EMAIL_ADDRESS][DOMAIN_NAME]"
drag, startPoint x: 338, startPoint y: 116, endPoint x: 375, endPoint y: 115, distance: 37.2
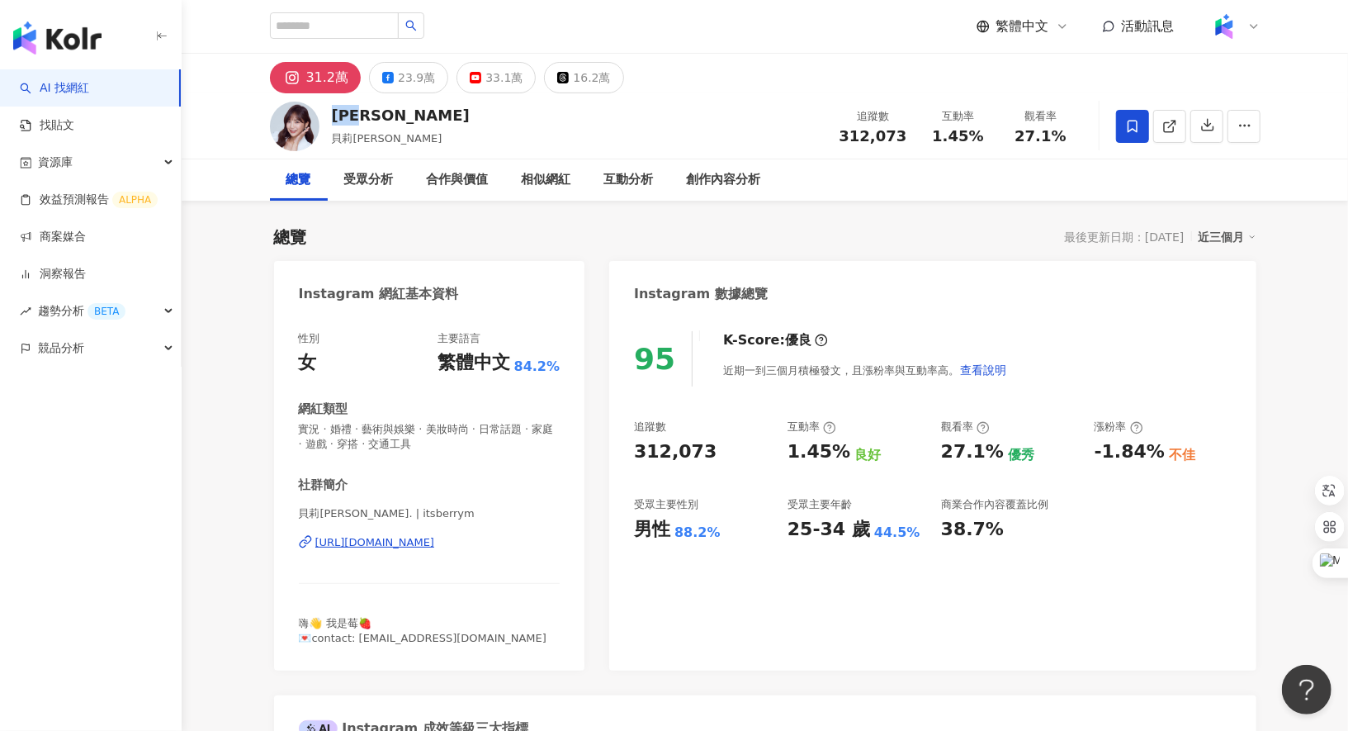
click at [375, 115] on div "貝莉莓-Beryl" at bounding box center [401, 115] width 138 height 21
copy div "貝莉莓"
click at [370, 111] on div "貝莉莓-Beryl" at bounding box center [401, 115] width 138 height 21
drag, startPoint x: 339, startPoint y: 113, endPoint x: 374, endPoint y: 115, distance: 34.7
click at [374, 115] on div "貝莉莓-Beryl" at bounding box center [401, 115] width 138 height 21
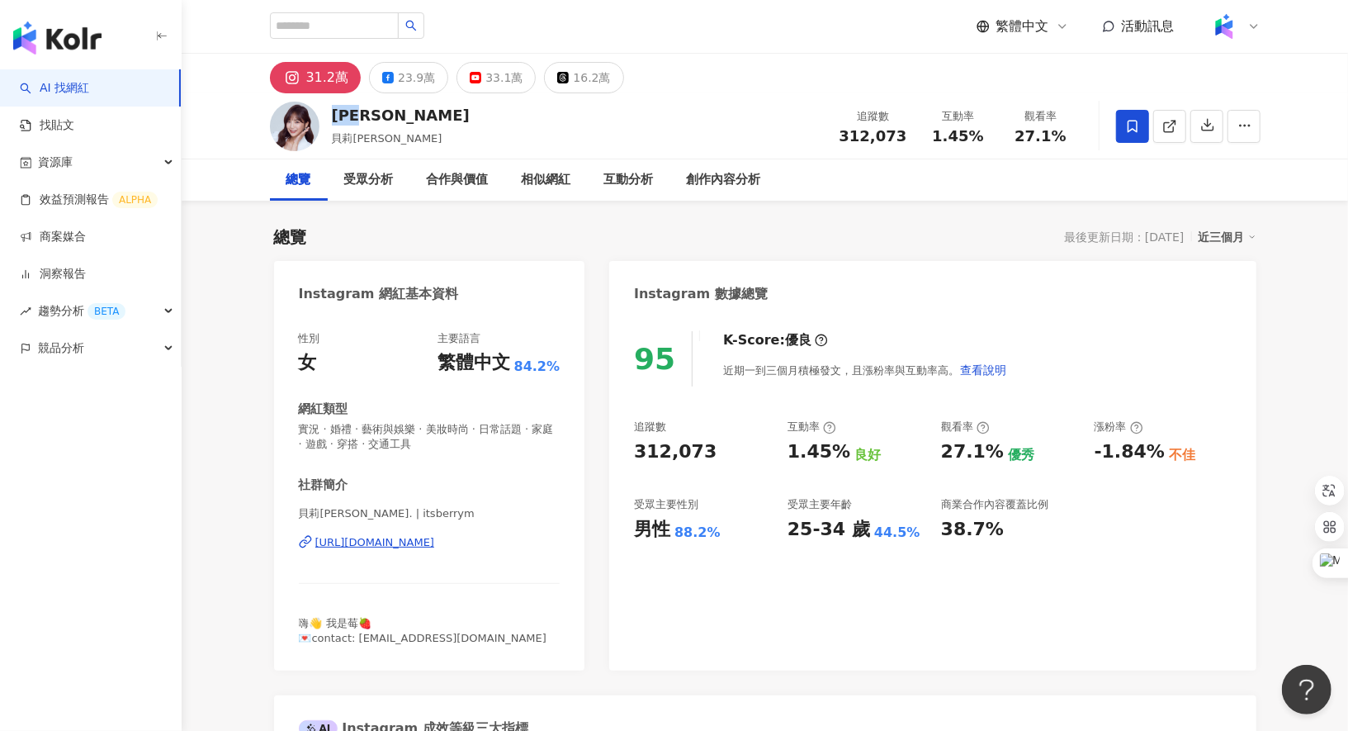
drag, startPoint x: 330, startPoint y: 116, endPoint x: 374, endPoint y: 120, distance: 44.0
click at [374, 120] on div "貝莉莓-Beryl 貝莉莓Beryl 追蹤數 312,073 互動率 1.45% 觀看率 27.1%" at bounding box center [765, 125] width 1057 height 65
copy div "貝莉莓"
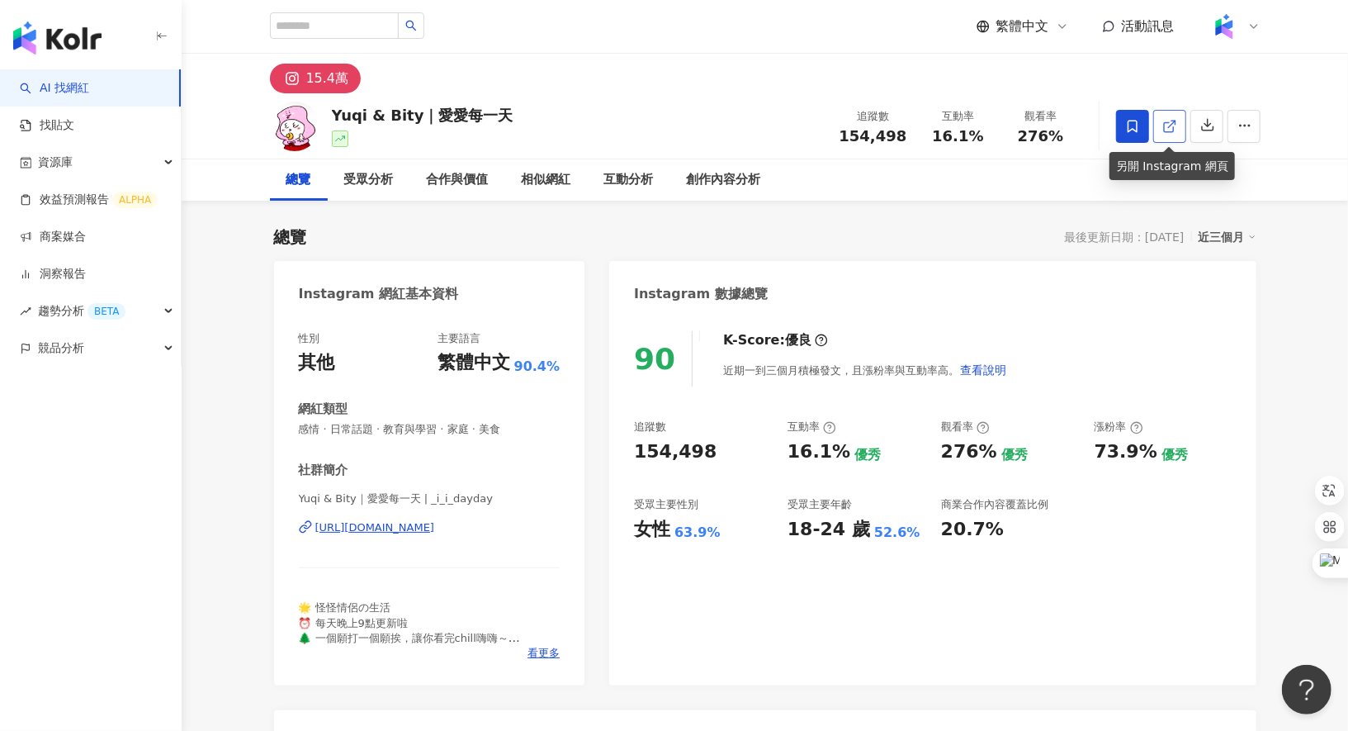
click at [1174, 126] on icon at bounding box center [1169, 126] width 15 height 15
click at [428, 121] on div "Yuqi & Bity｜愛愛每一天" at bounding box center [423, 115] width 182 height 21
copy div "Yuqi & Bity｜愛愛每一天"
